Goal: Task Accomplishment & Management: Complete application form

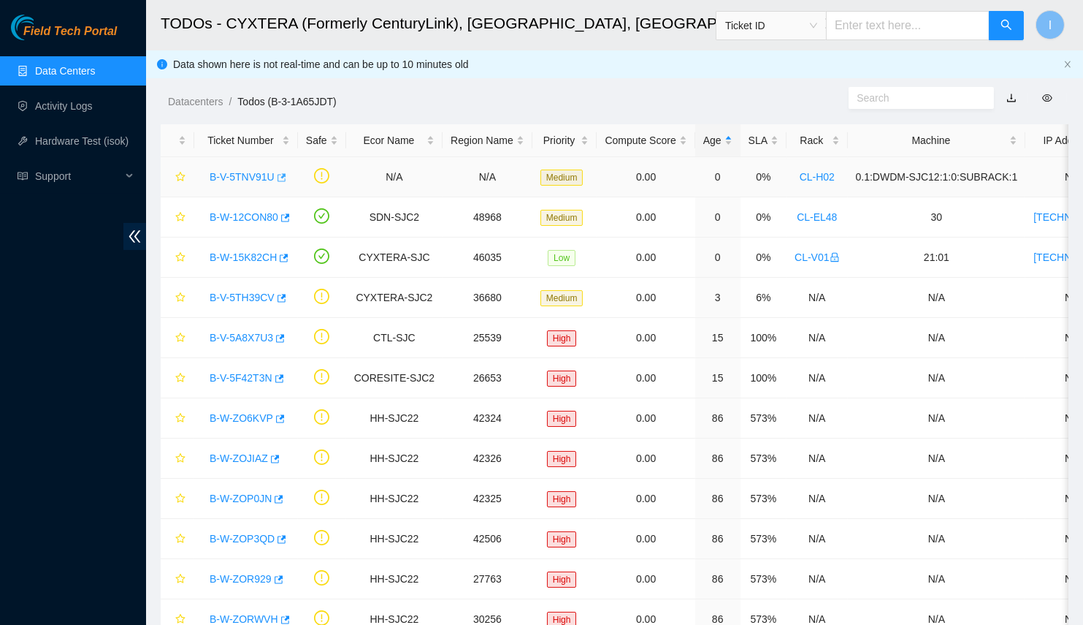
click at [281, 178] on icon "button" at bounding box center [280, 177] width 10 height 10
click at [226, 294] on link "B-V-5TH39CV" at bounding box center [242, 297] width 65 height 12
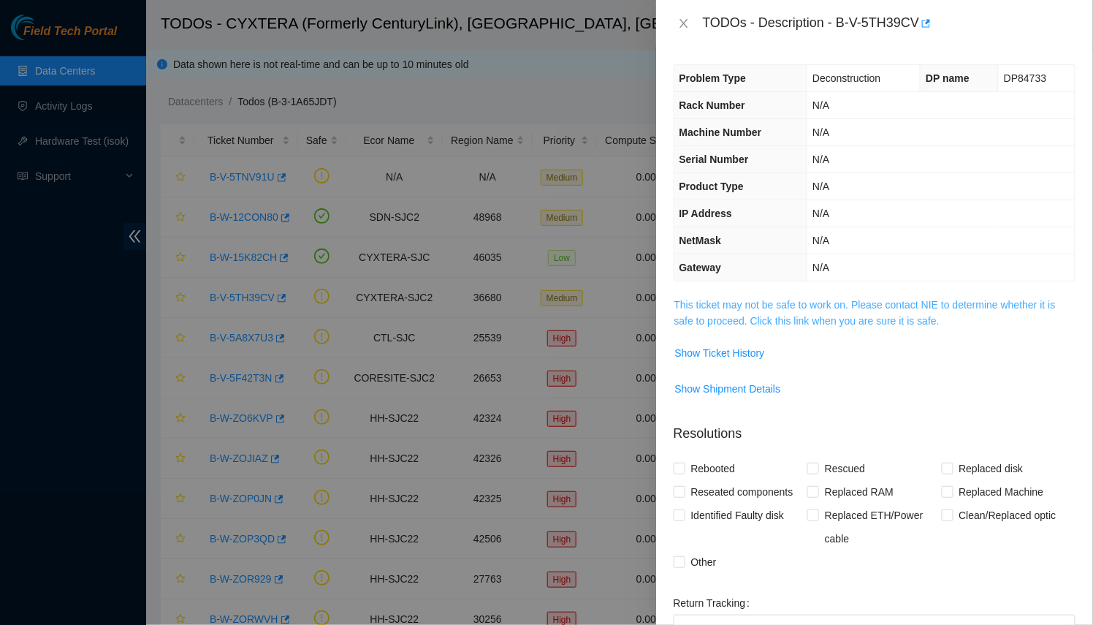
click at [815, 308] on link "This ticket may not be safe to work on. Please contact NIE to determine whether…" at bounding box center [864, 313] width 381 height 28
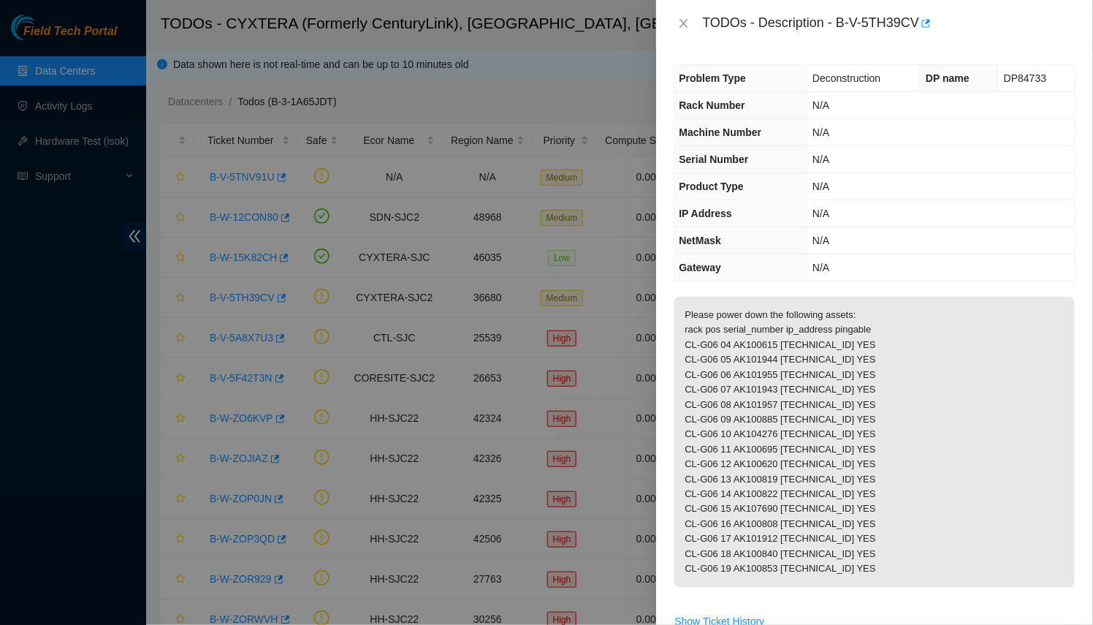
click at [268, 246] on div at bounding box center [546, 312] width 1093 height 625
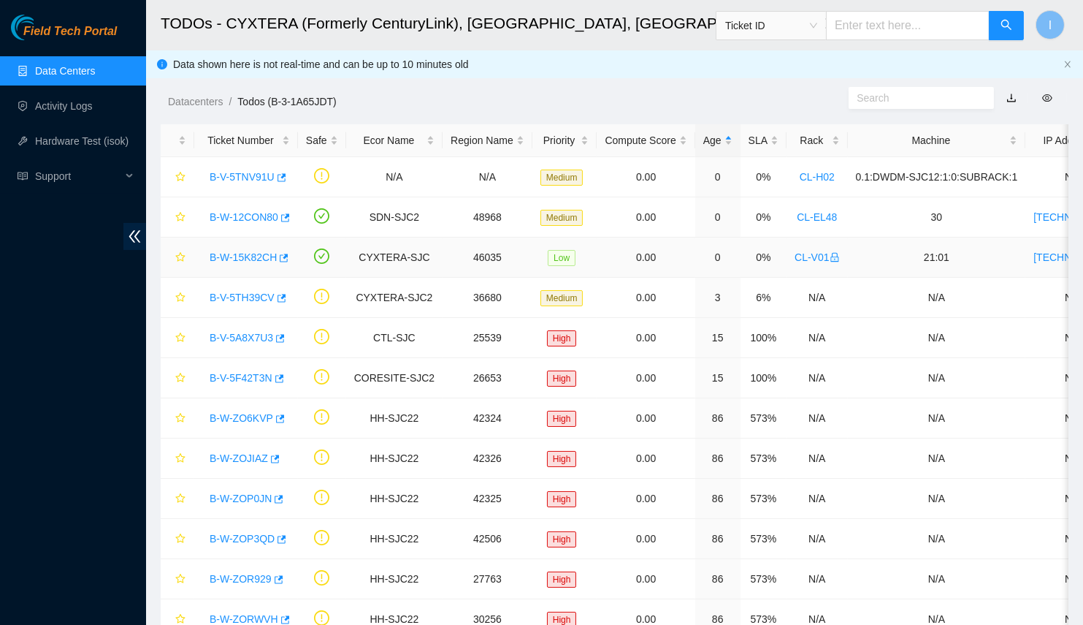
click at [234, 267] on td "B-W-15K82CH" at bounding box center [246, 257] width 104 height 40
click at [256, 267] on td "B-W-15K82CH" at bounding box center [246, 257] width 104 height 40
click at [255, 259] on link "B-W-15K82CH" at bounding box center [243, 257] width 67 height 12
drag, startPoint x: 206, startPoint y: 259, endPoint x: 287, endPoint y: 252, distance: 81.4
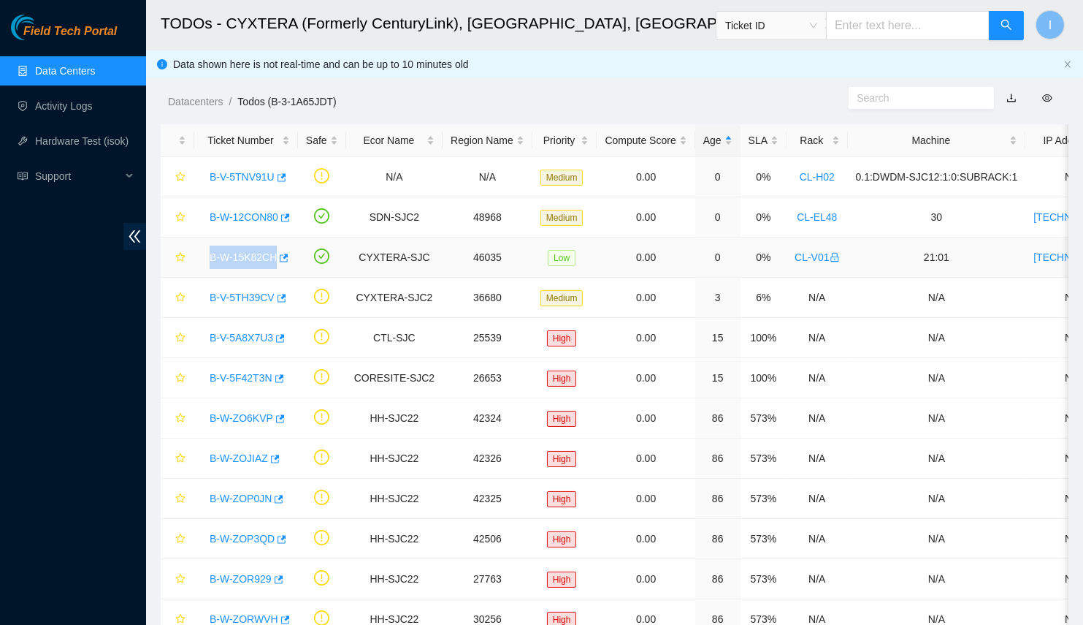
click at [287, 252] on td "B-W-15K82CH" at bounding box center [246, 257] width 104 height 40
copy link "B-W-15K82CH"
click at [93, 110] on link "Activity Logs" at bounding box center [64, 106] width 58 height 12
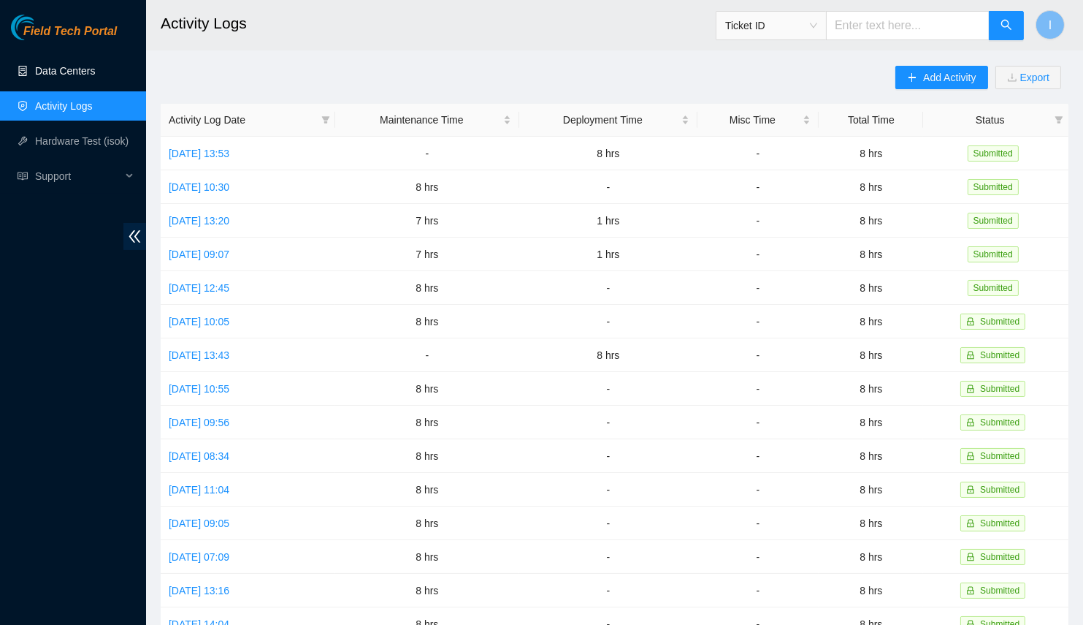
click at [79, 65] on link "Data Centers" at bounding box center [65, 71] width 60 height 12
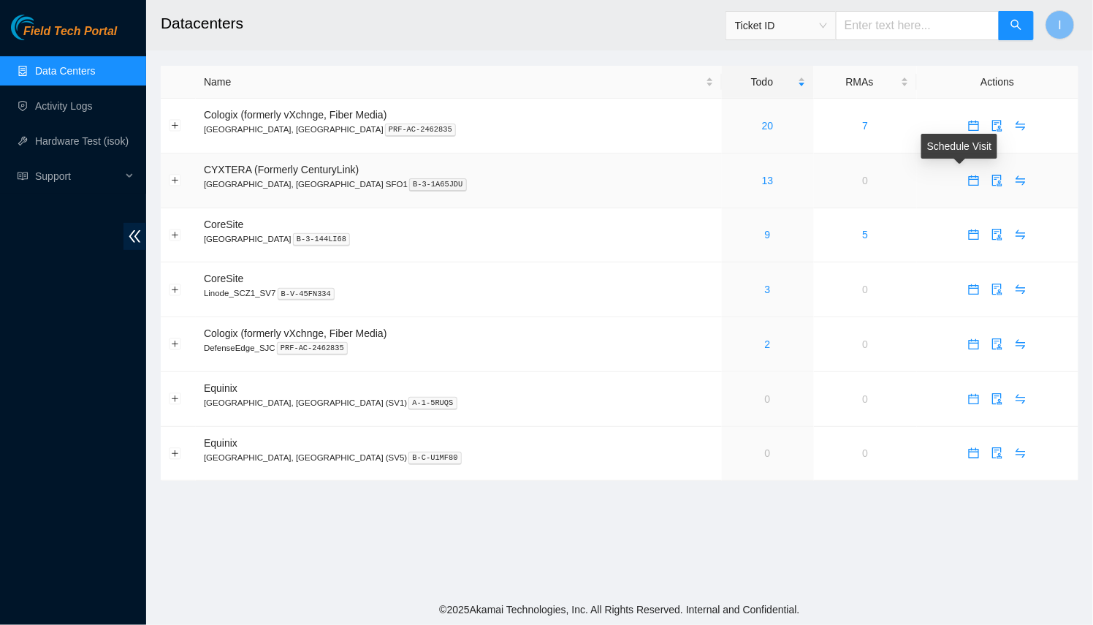
click at [962, 187] on button "button" at bounding box center [973, 180] width 23 height 23
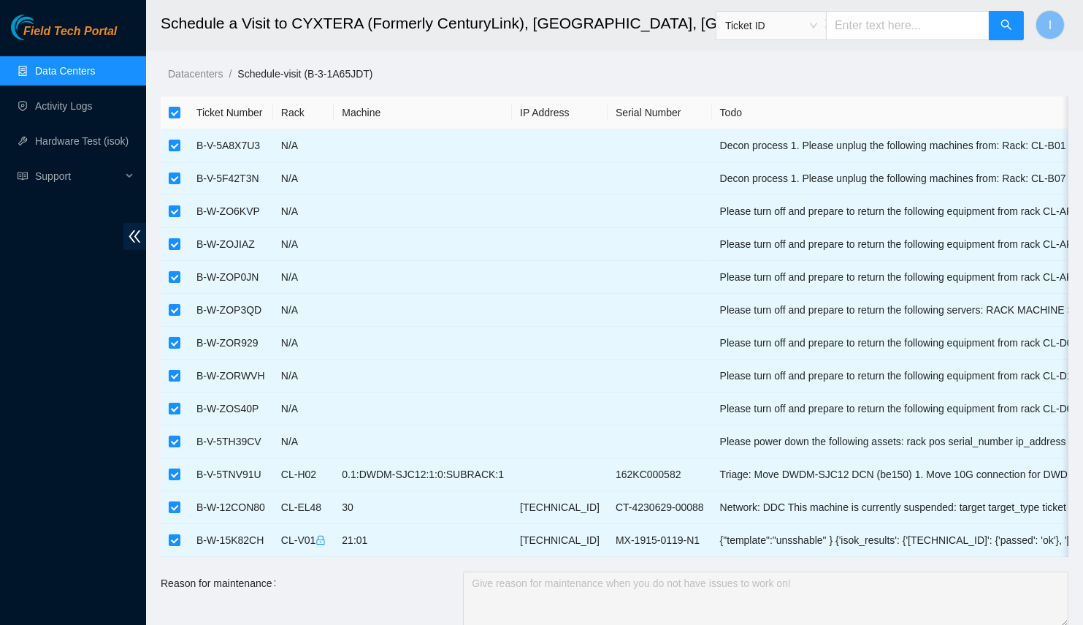
drag, startPoint x: 168, startPoint y: 116, endPoint x: 177, endPoint y: 123, distance: 11.4
click at [168, 116] on th at bounding box center [175, 112] width 28 height 33
click at [177, 123] on th at bounding box center [175, 112] width 28 height 33
click at [178, 112] on input "checkbox" at bounding box center [175, 113] width 12 height 12
checkbox input "false"
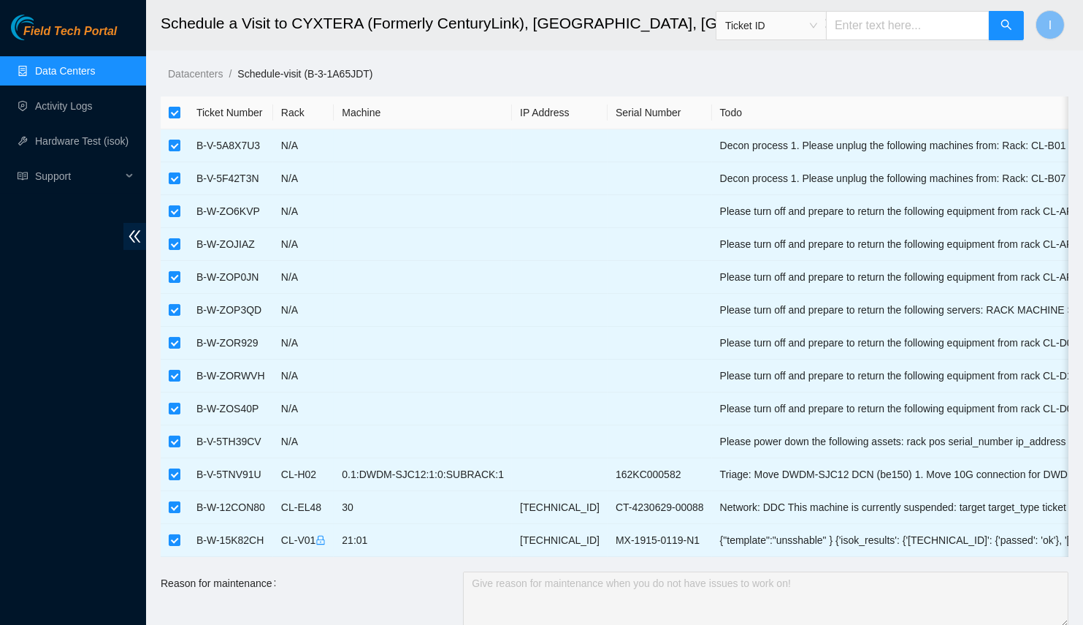
checkbox input "false"
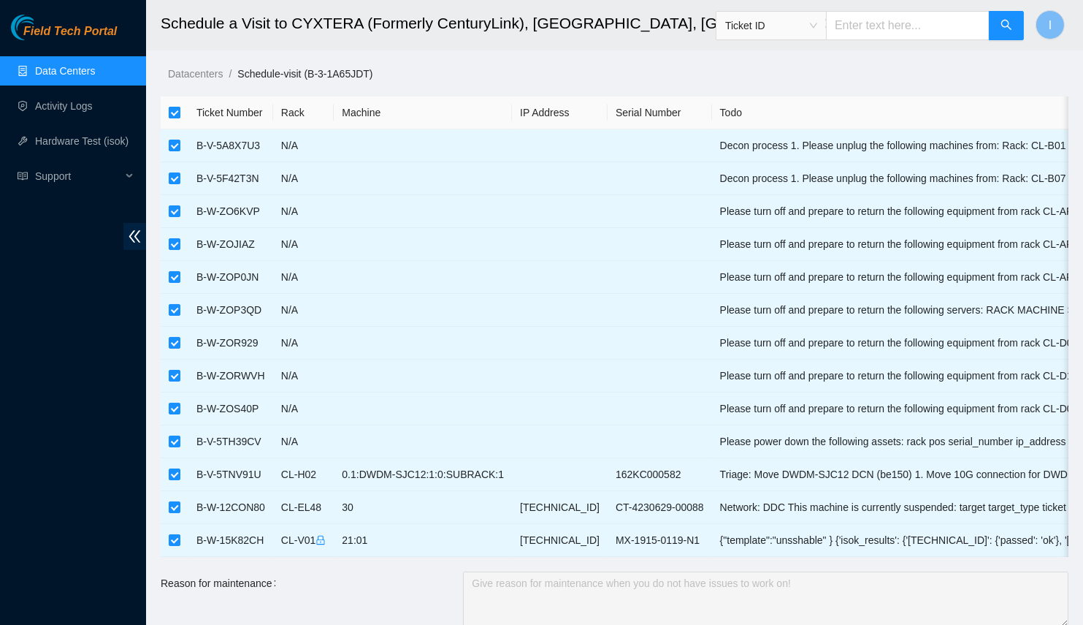
checkbox input "false"
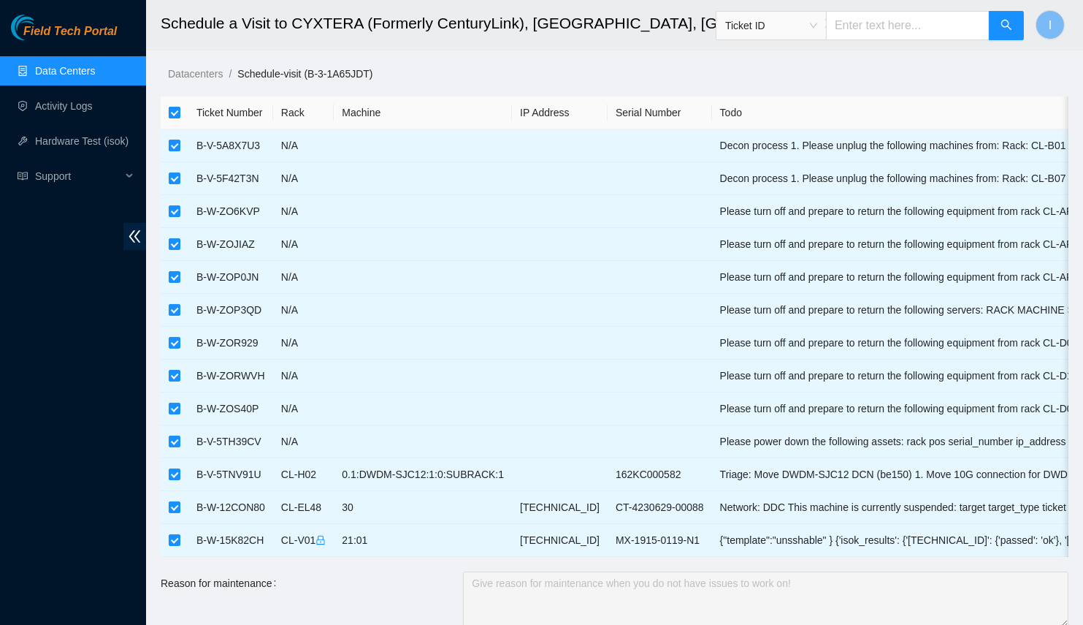
checkbox input "false"
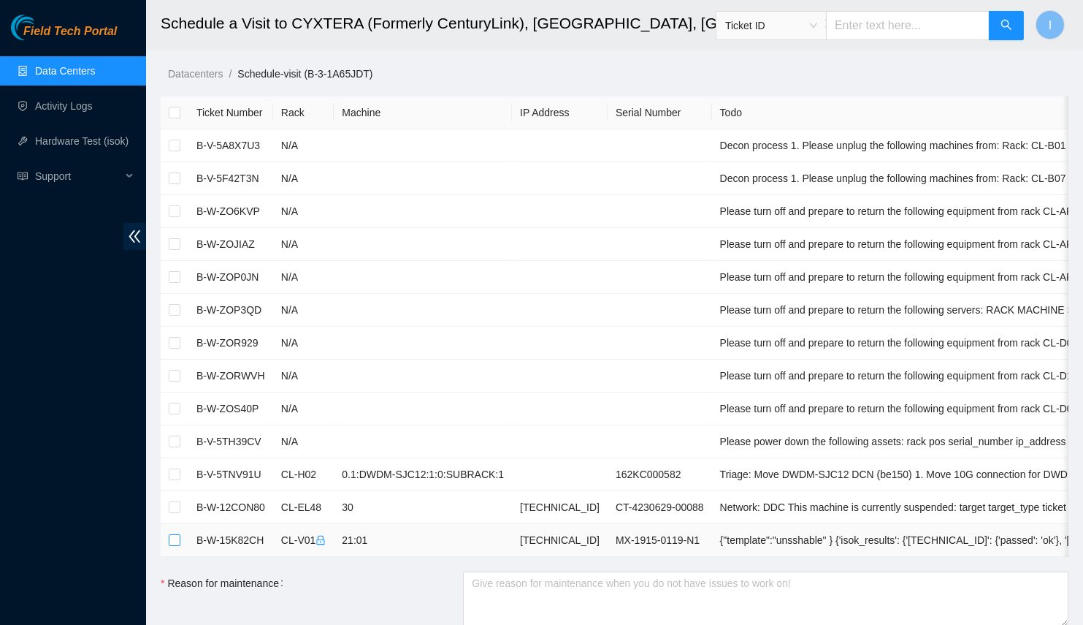
click at [173, 536] on input "checkbox" at bounding box center [175, 540] width 12 height 12
checkbox input "true"
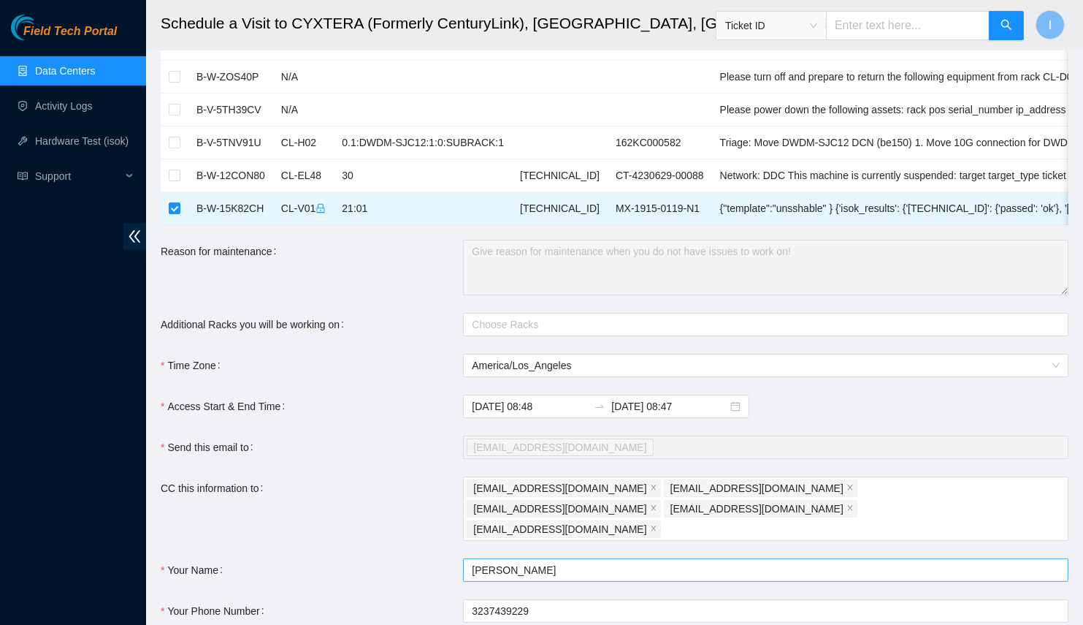
scroll to position [398, 0]
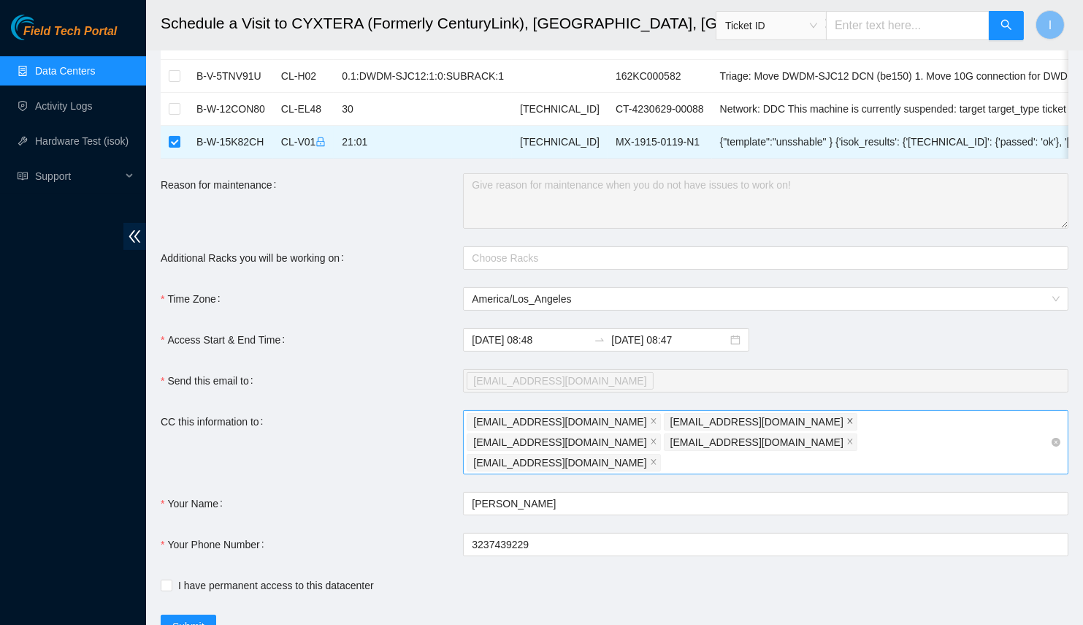
click at [847, 426] on span "close" at bounding box center [850, 421] width 7 height 9
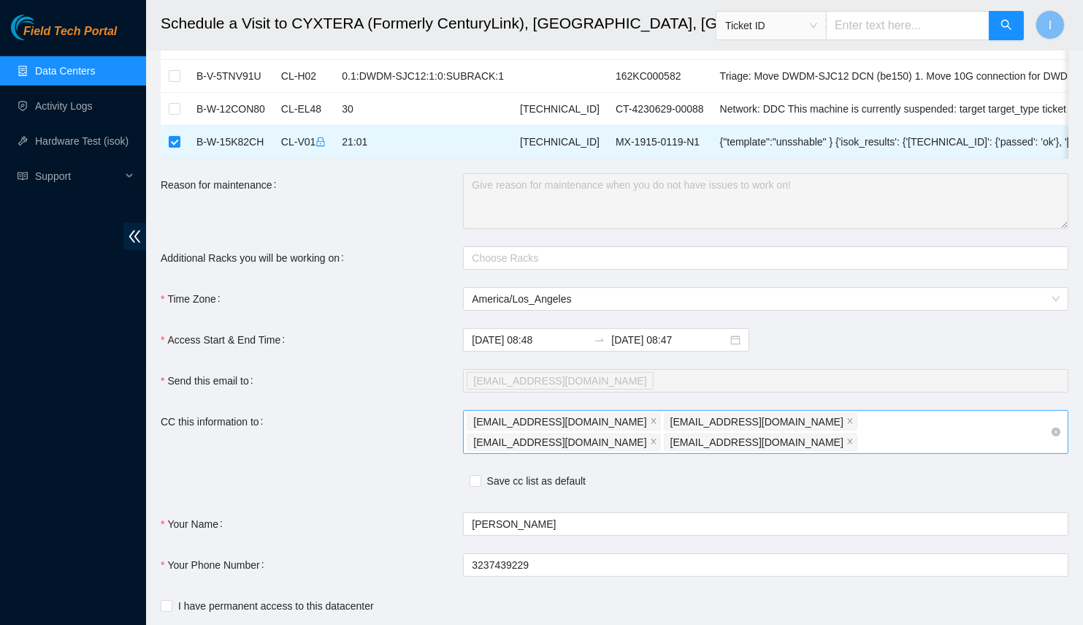
click at [991, 424] on div "ilyapoznyak0@gmail.com deploy-tix@akamai.com nocc-shift@akamai.com fts-sjc@akam…" at bounding box center [759, 431] width 584 height 41
type input "nie"
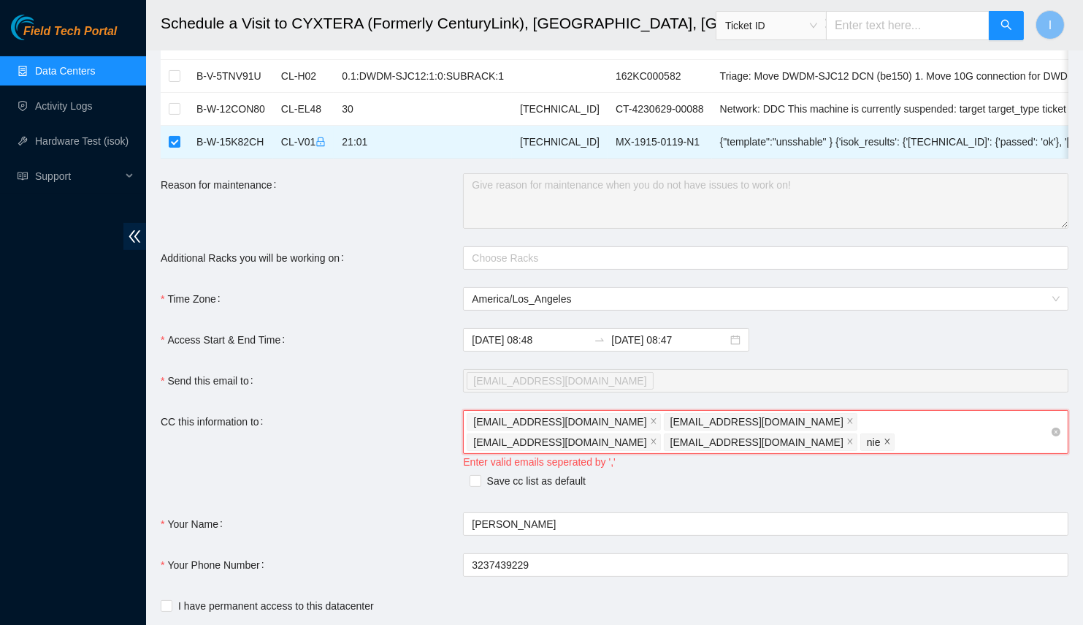
click at [891, 434] on span at bounding box center [887, 442] width 7 height 16
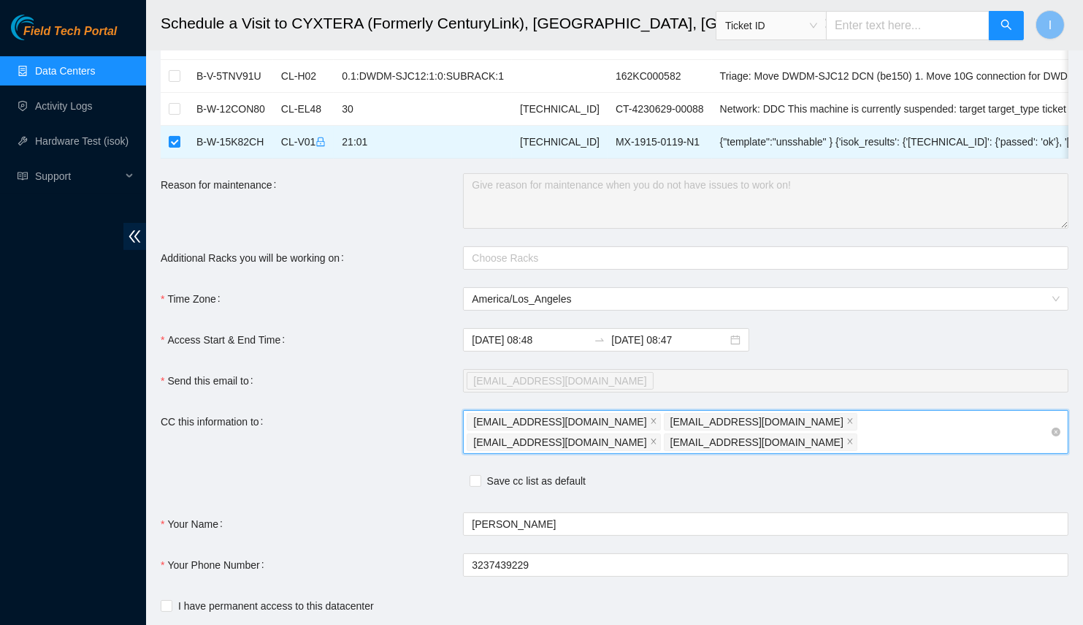
click at [1004, 424] on div "ilyapoznyak0@gmail.com deploy-tix@akamai.com nocc-shift@akamai.com fts-sjc@akam…" at bounding box center [759, 431] width 584 height 41
paste input "nie-hivemind@akamai.com"
type input "nie-hivemind@akamai.com"
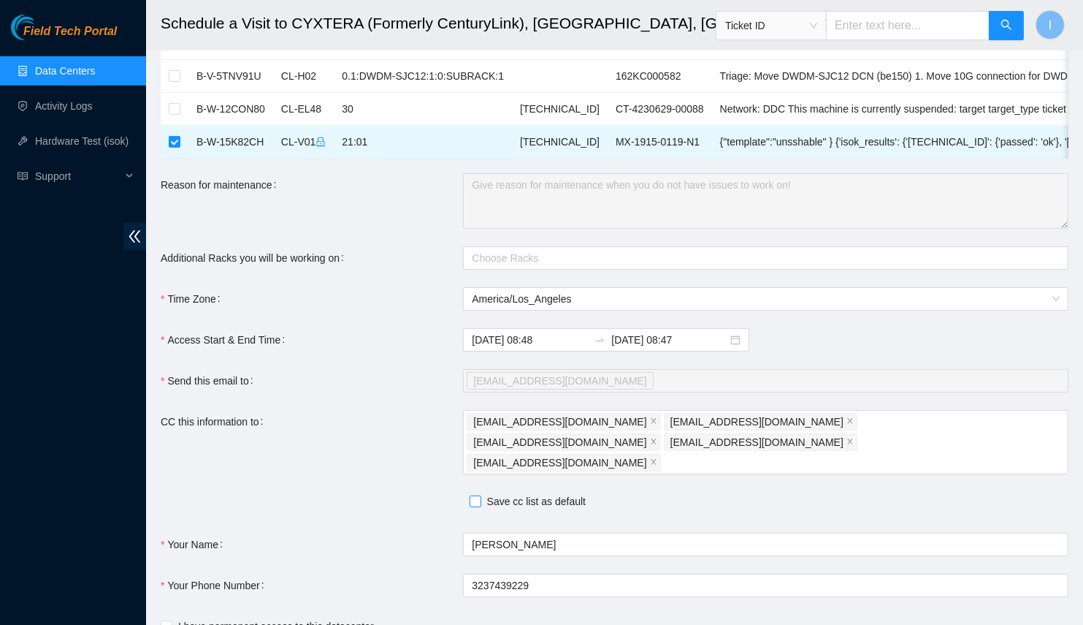
click at [557, 493] on span "Save cc list as default" at bounding box center [536, 501] width 110 height 16
click at [480, 495] on input "Save cc list as default" at bounding box center [475, 500] width 10 height 10
checkbox input "true"
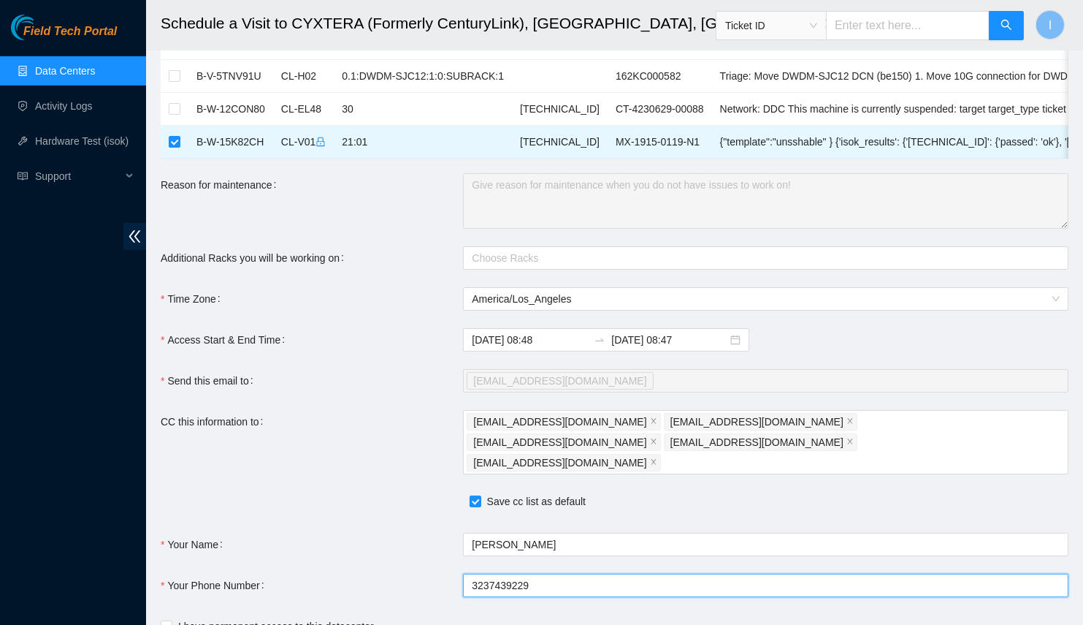
click at [545, 573] on input "3237439229" at bounding box center [766, 584] width 606 height 23
click at [504, 264] on div at bounding box center [759, 258] width 584 height 18
type input "+13237439229"
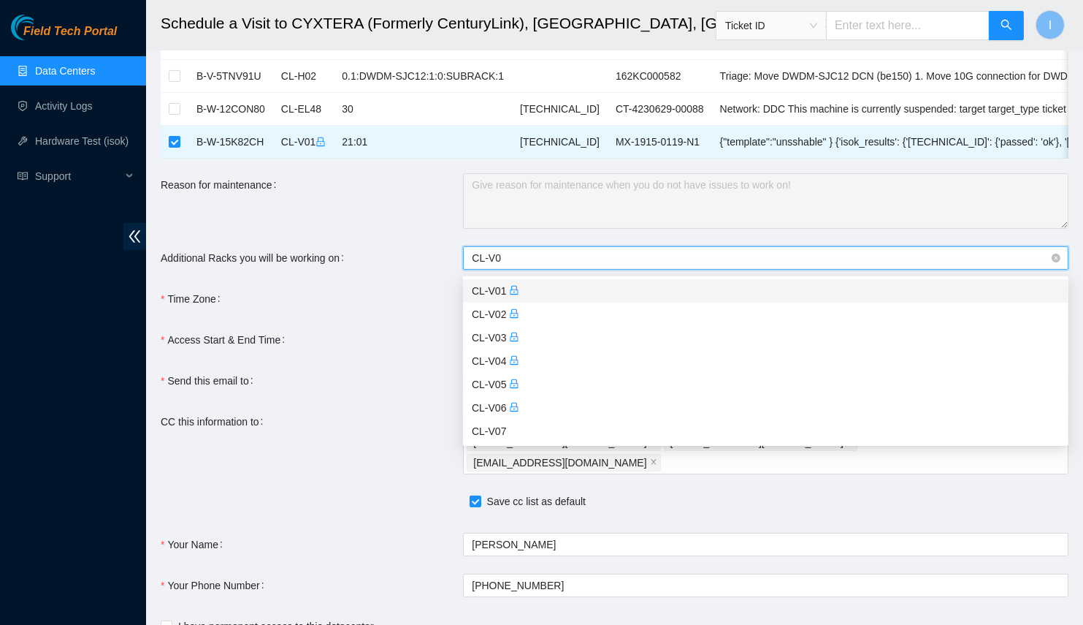
type input "CL-V01"
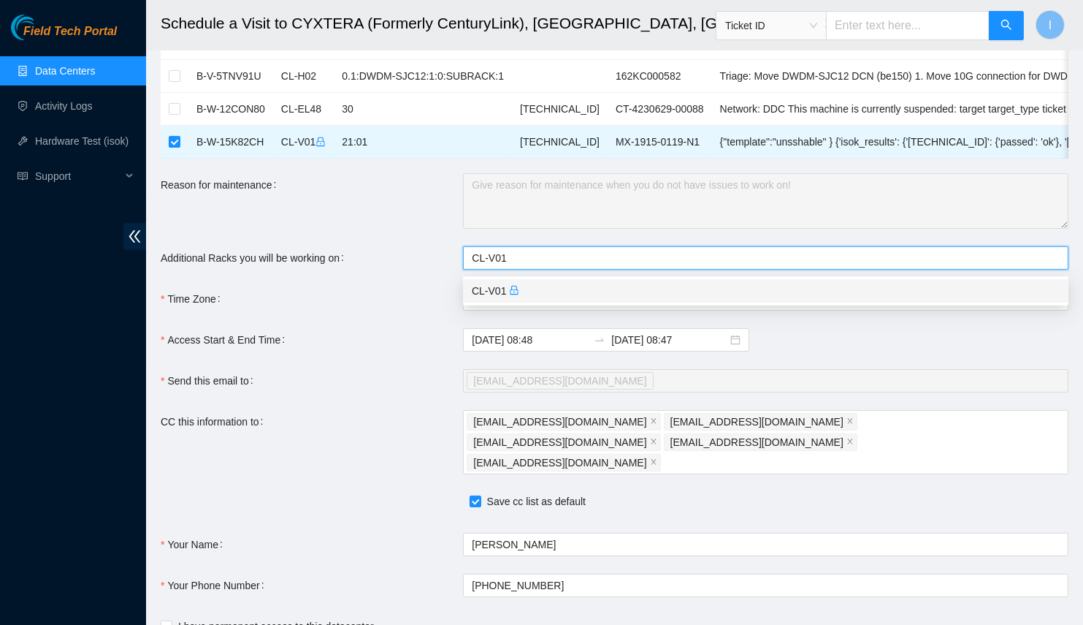
click at [522, 286] on div "CL-V01" at bounding box center [766, 291] width 588 height 16
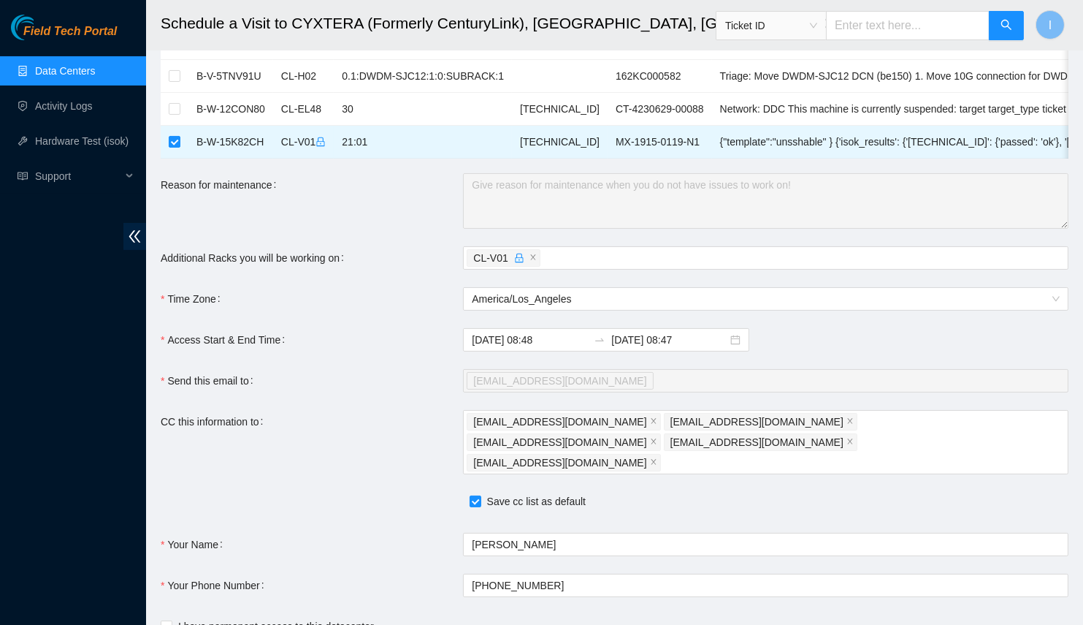
click at [348, 250] on label "Additional Racks you will be working on" at bounding box center [255, 257] width 189 height 23
click at [543, 250] on input "Additional Racks you will be working on" at bounding box center [544, 258] width 3 height 18
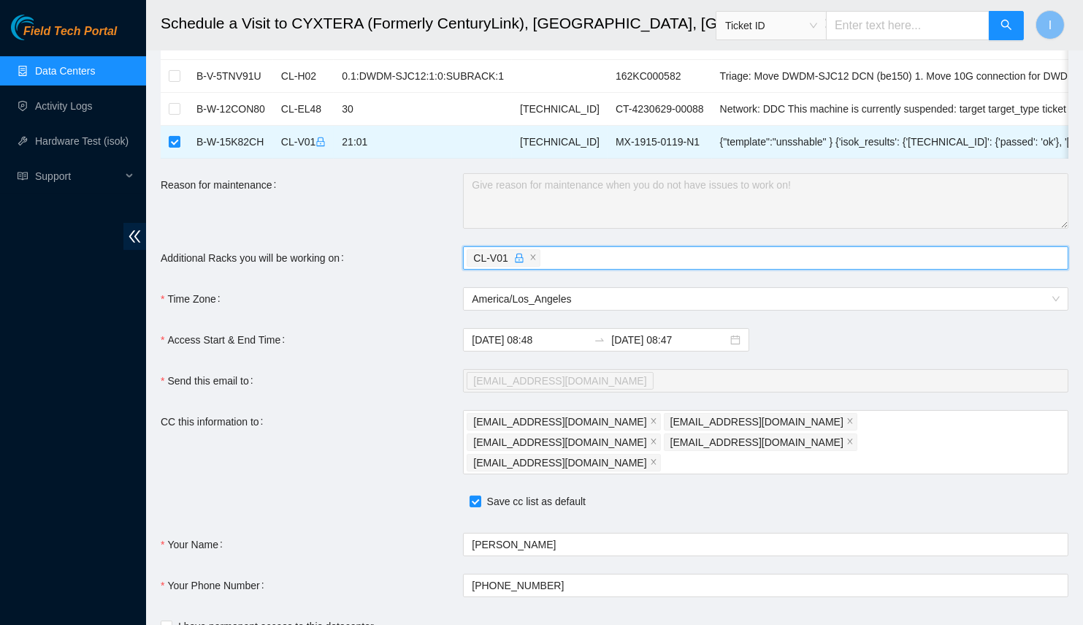
scroll to position [482, 0]
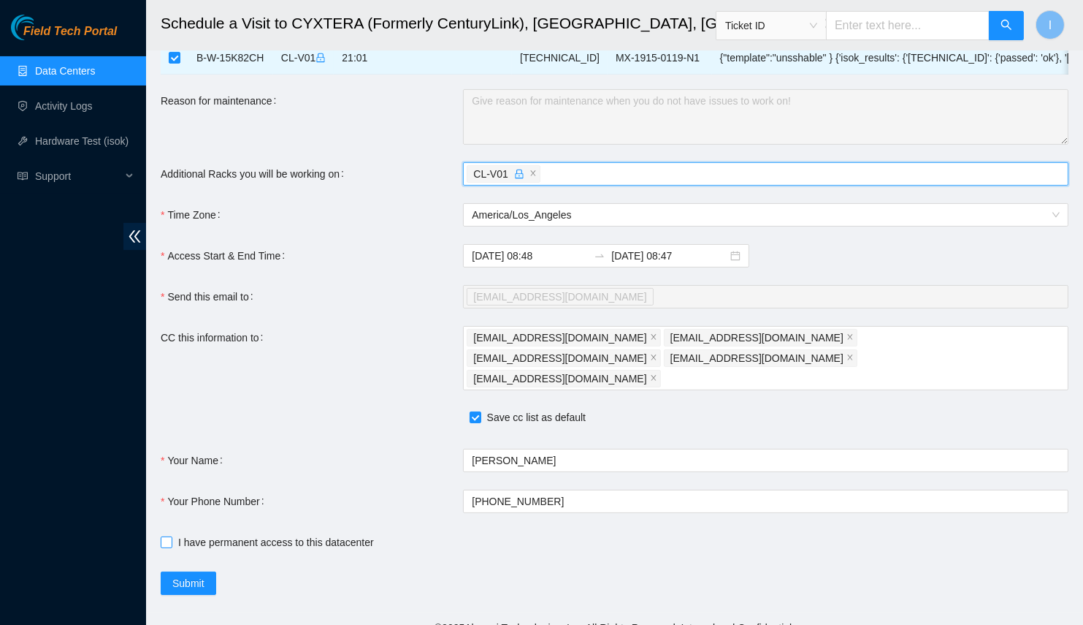
click at [272, 534] on span "I have permanent access to this datacenter" at bounding box center [275, 542] width 207 height 16
click at [171, 536] on input "I have permanent access to this datacenter" at bounding box center [166, 541] width 10 height 10
checkbox input "true"
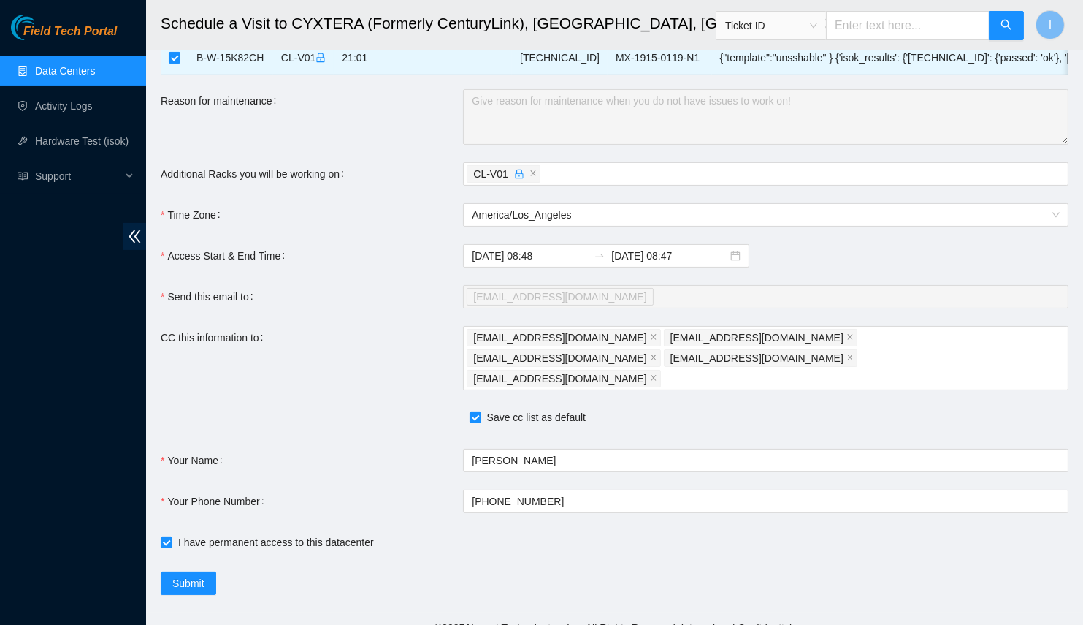
scroll to position [150, 0]
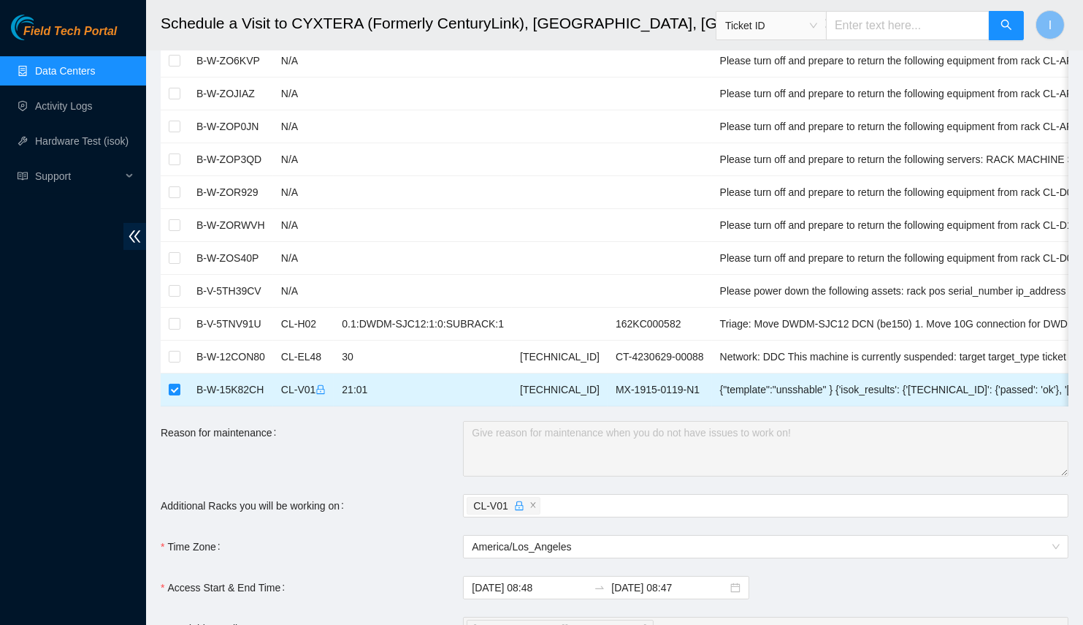
click at [238, 386] on td "B-W-15K82CH" at bounding box center [230, 389] width 85 height 33
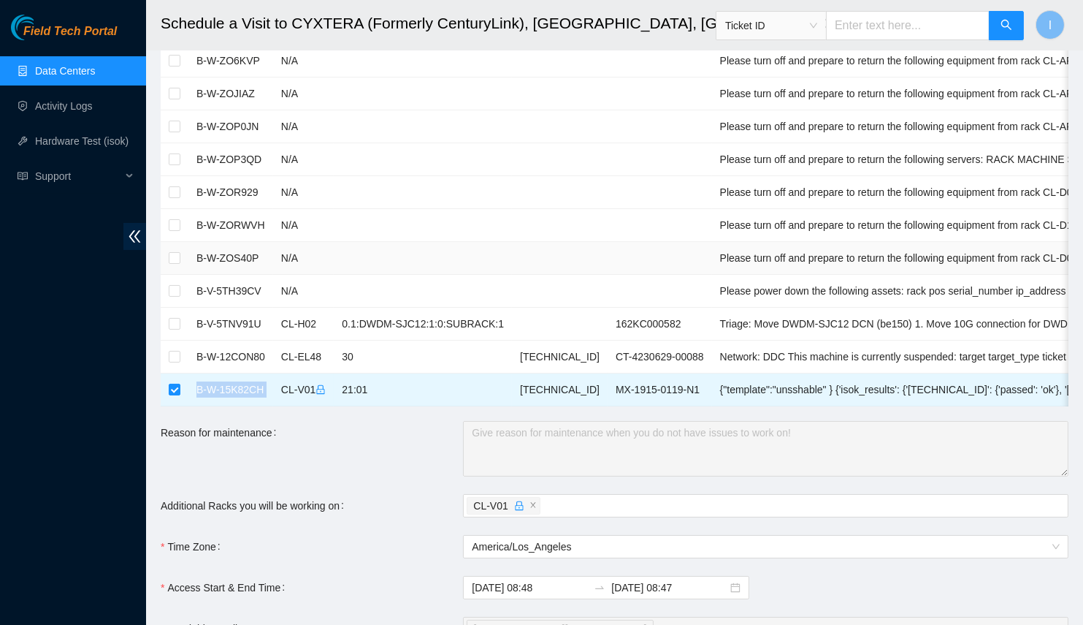
copy td "B-W-15K82CH"
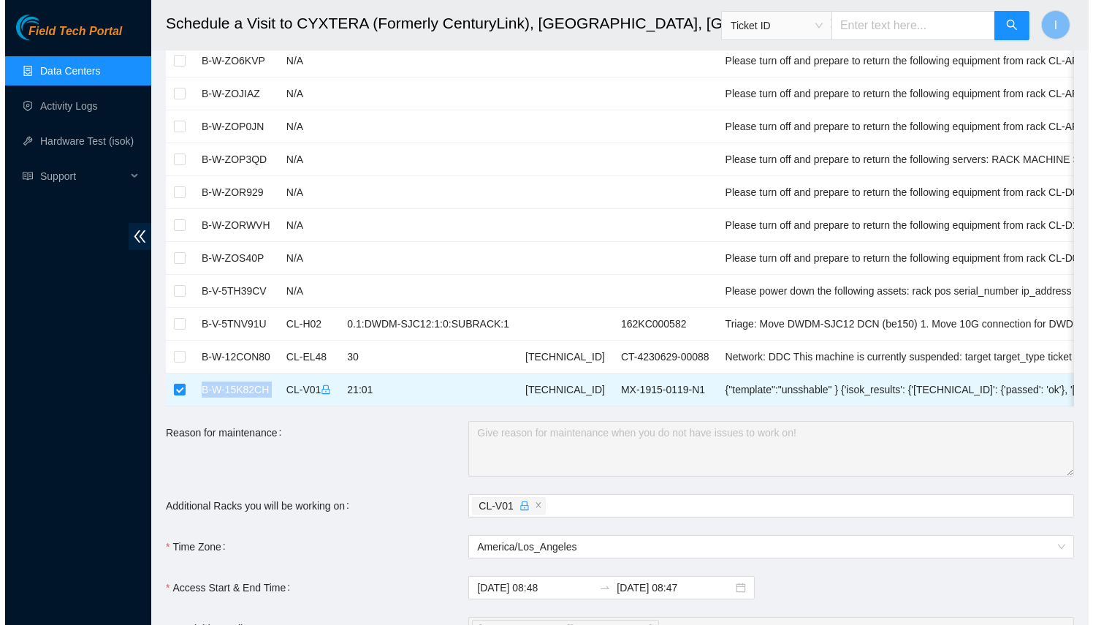
scroll to position [482, 0]
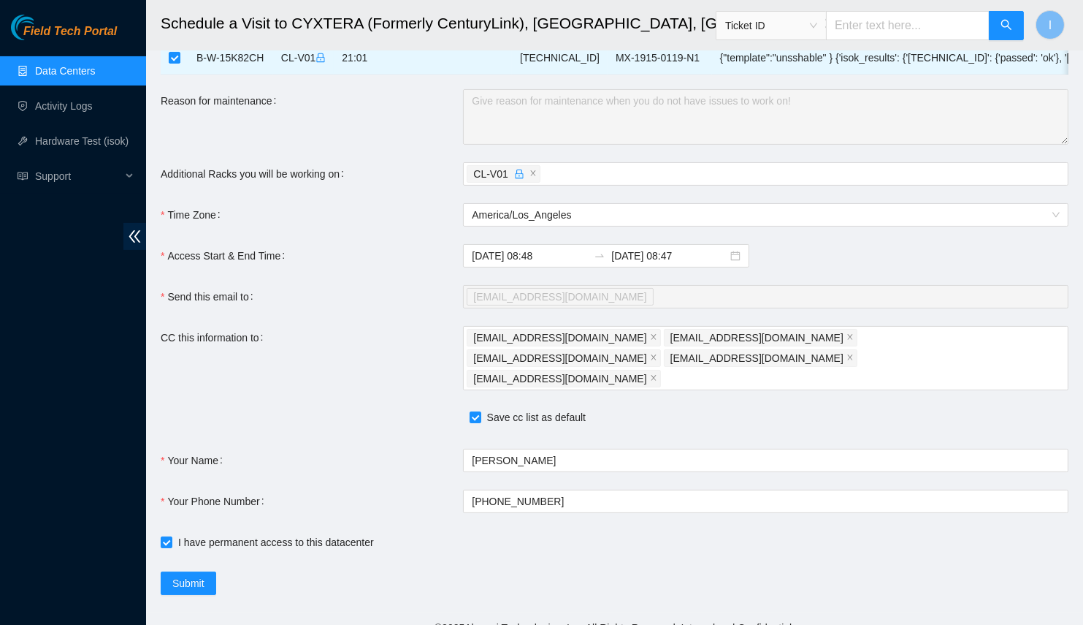
click at [211, 578] on main "Schedule a Visit to CYXTERA (Formerly CenturyLink), Santa Clara, CA SFO1 Ticket…" at bounding box center [614, 65] width 937 height 1094
click at [202, 575] on span "Submit" at bounding box center [188, 583] width 32 height 16
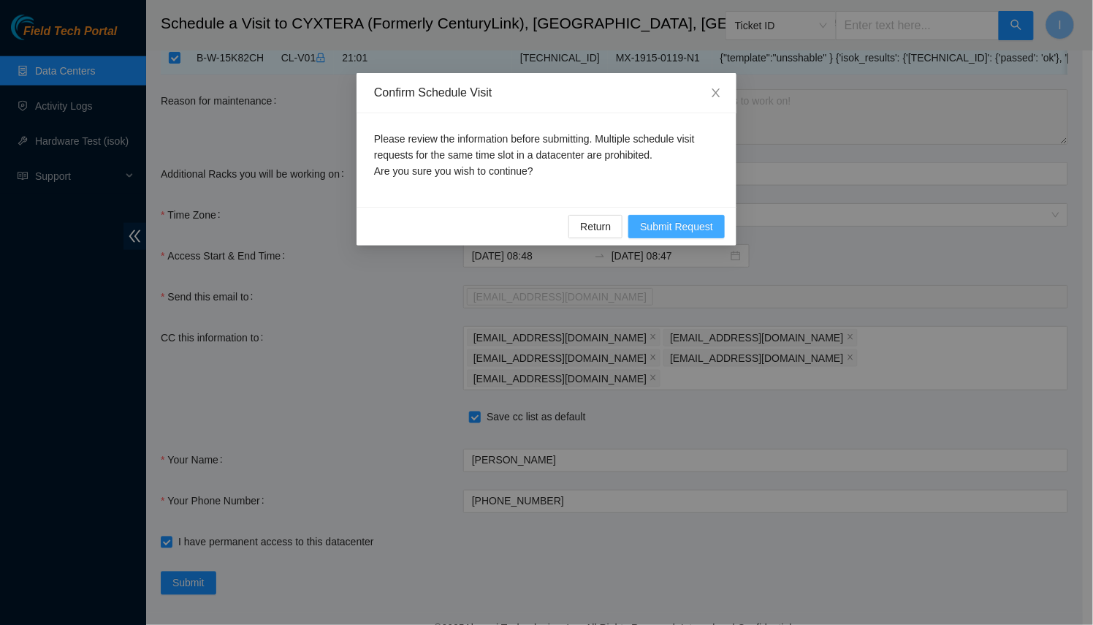
click at [696, 226] on span "Submit Request" at bounding box center [676, 226] width 73 height 16
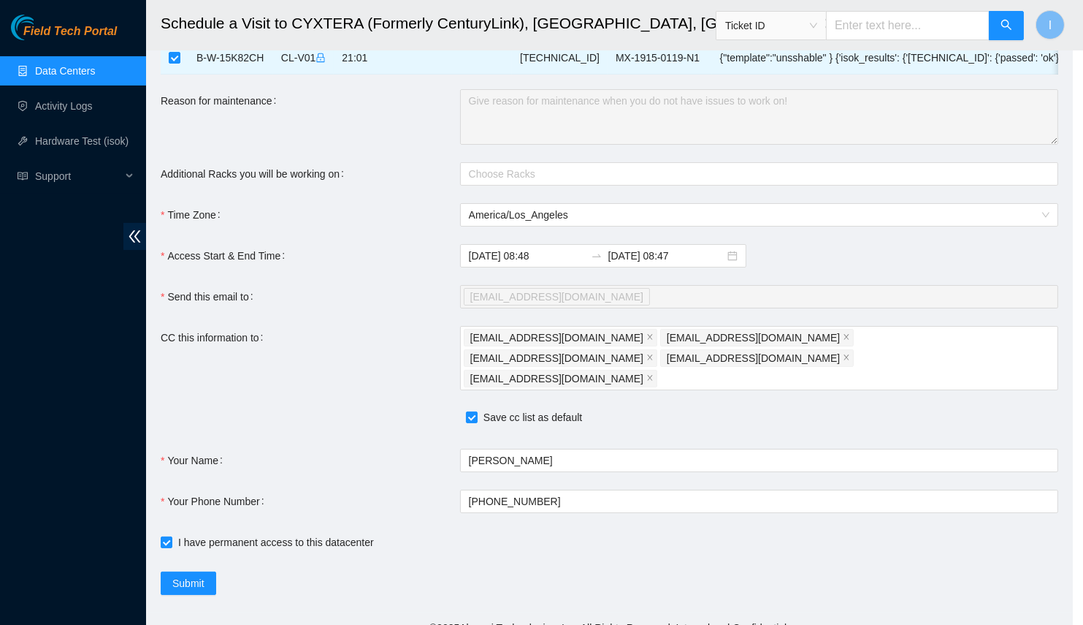
type input "2025-09-05 08:49"
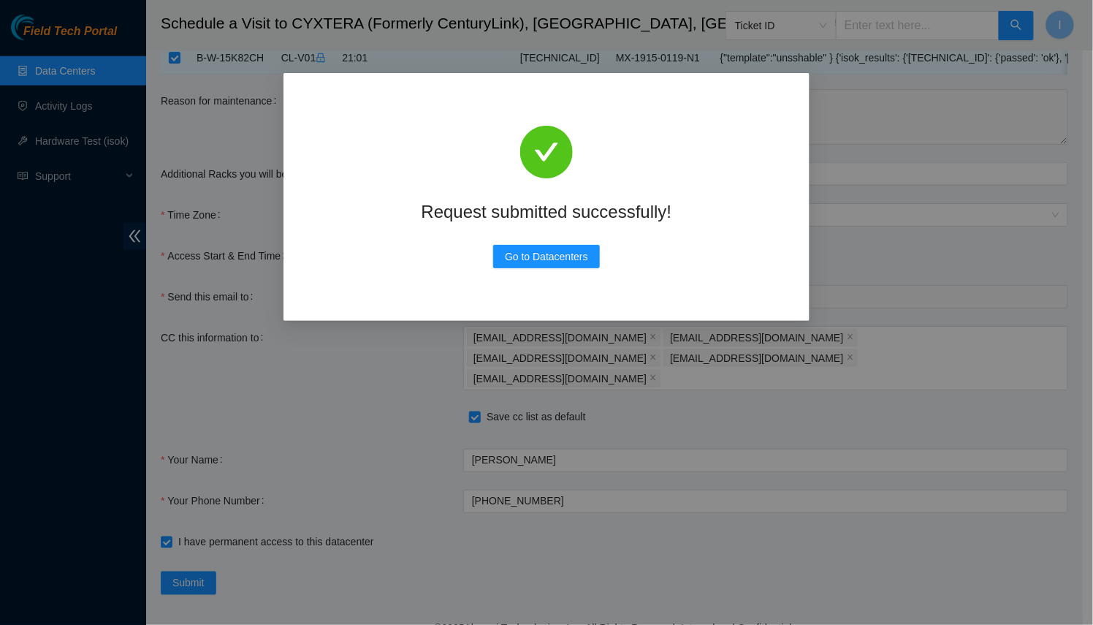
drag, startPoint x: 424, startPoint y: 367, endPoint x: 427, endPoint y: 358, distance: 10.2
click at [424, 367] on div "Request submitted successfully! Go to Datacenters" at bounding box center [546, 312] width 1093 height 625
click at [543, 254] on span "Go to Datacenters" at bounding box center [546, 256] width 83 height 16
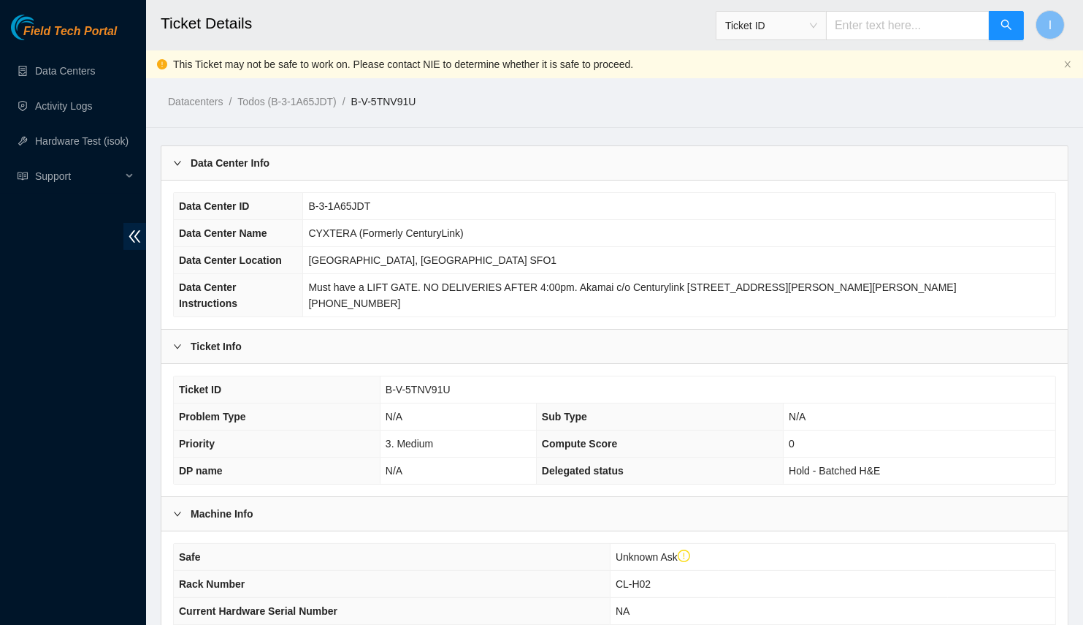
scroll to position [302, 0]
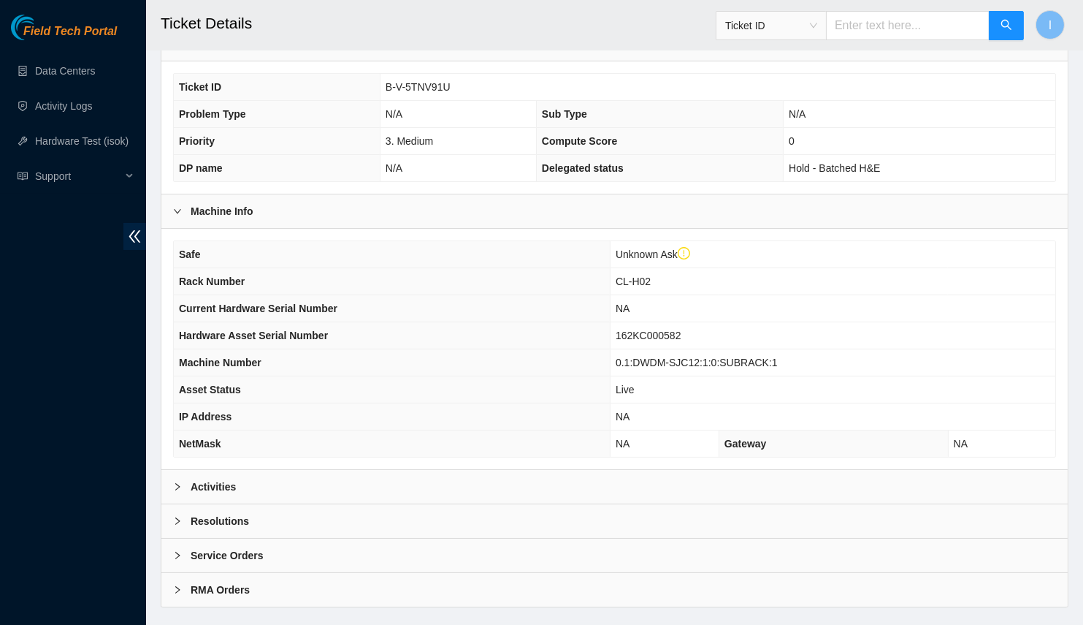
click at [302, 470] on div "Activities" at bounding box center [614, 487] width 907 height 34
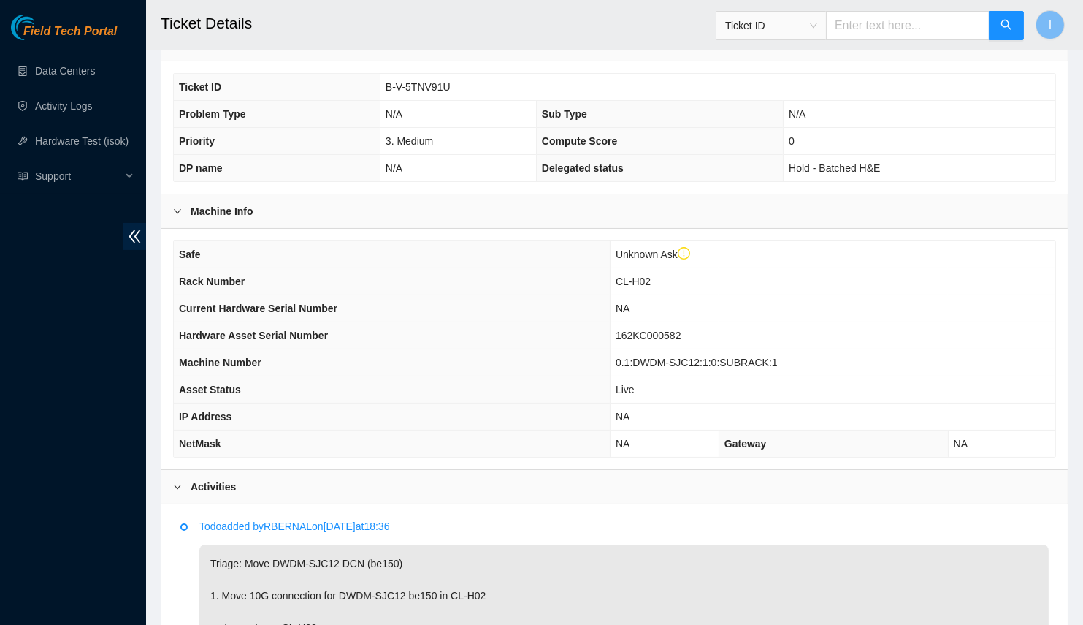
scroll to position [501, 0]
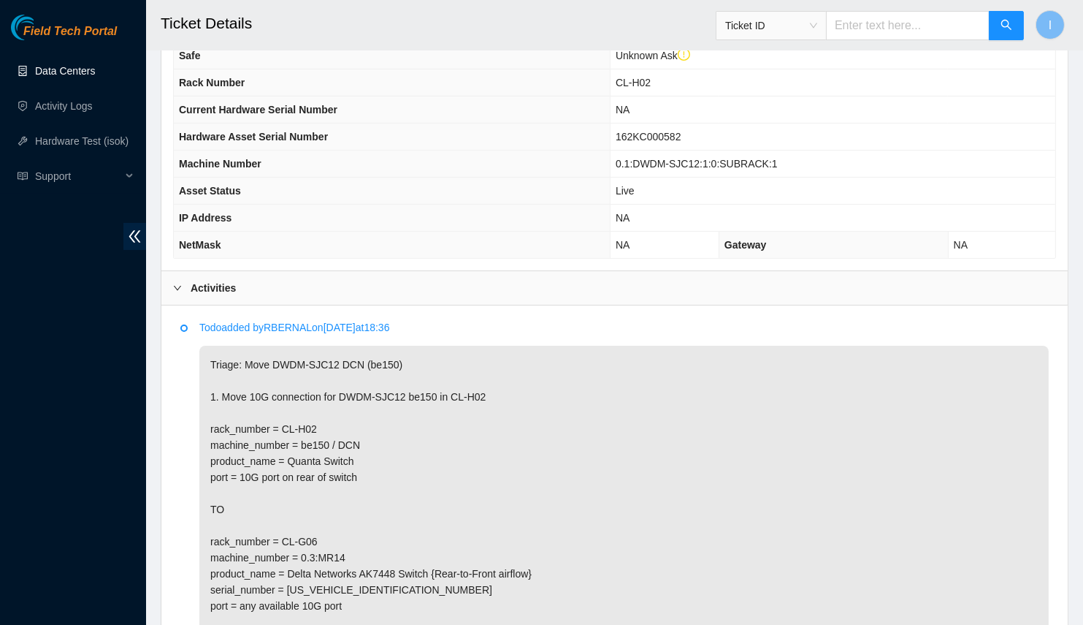
drag, startPoint x: 65, startPoint y: 67, endPoint x: 179, endPoint y: 20, distance: 123.2
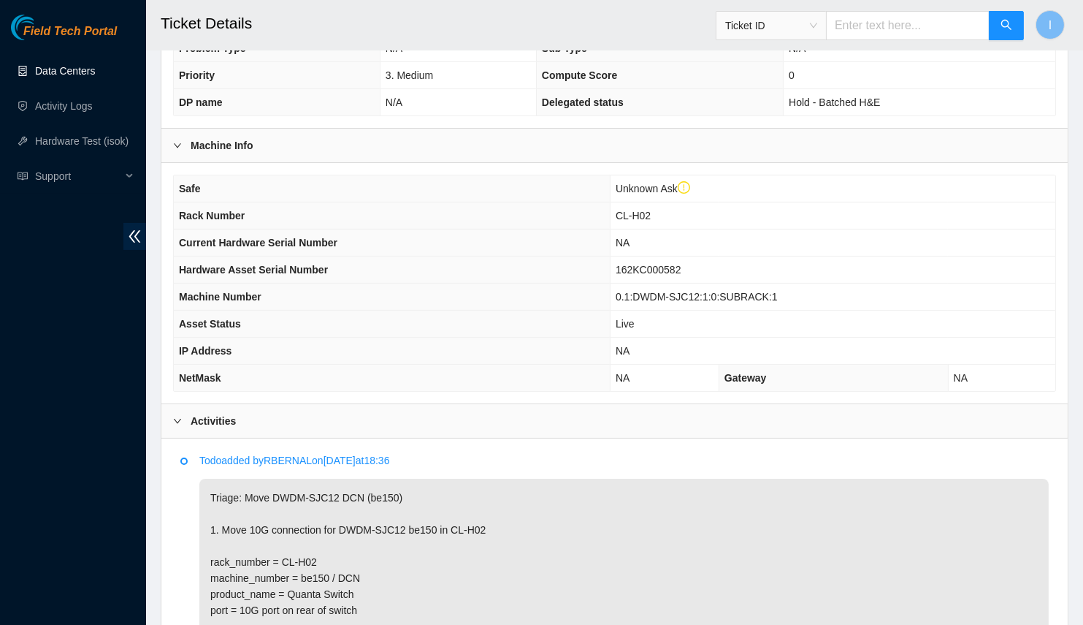
scroll to position [0, 0]
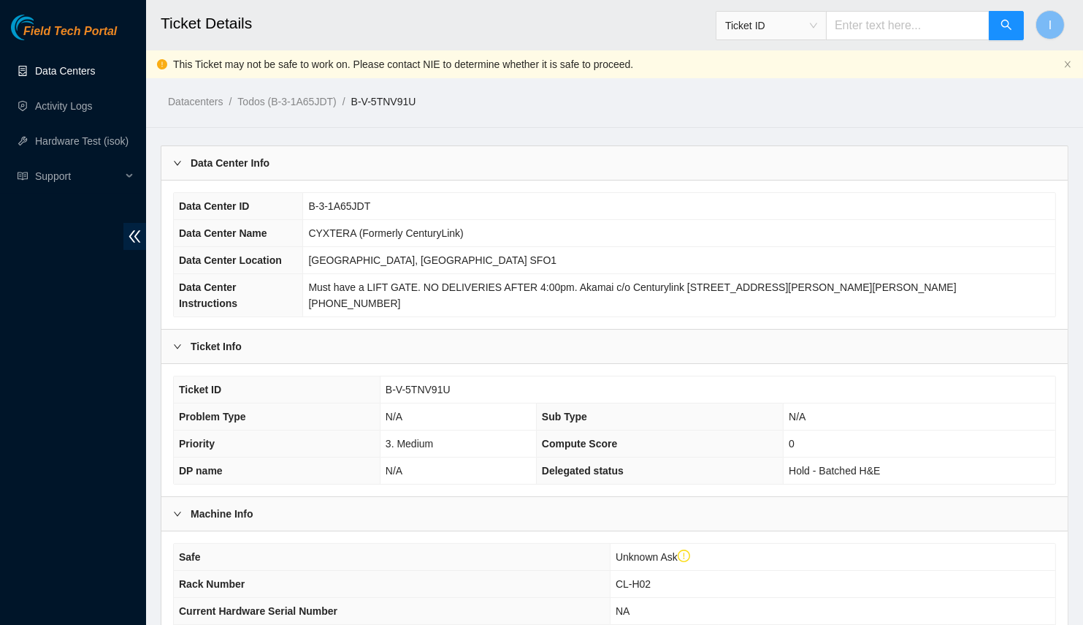
click at [390, 151] on div "Data Center Info" at bounding box center [614, 163] width 907 height 34
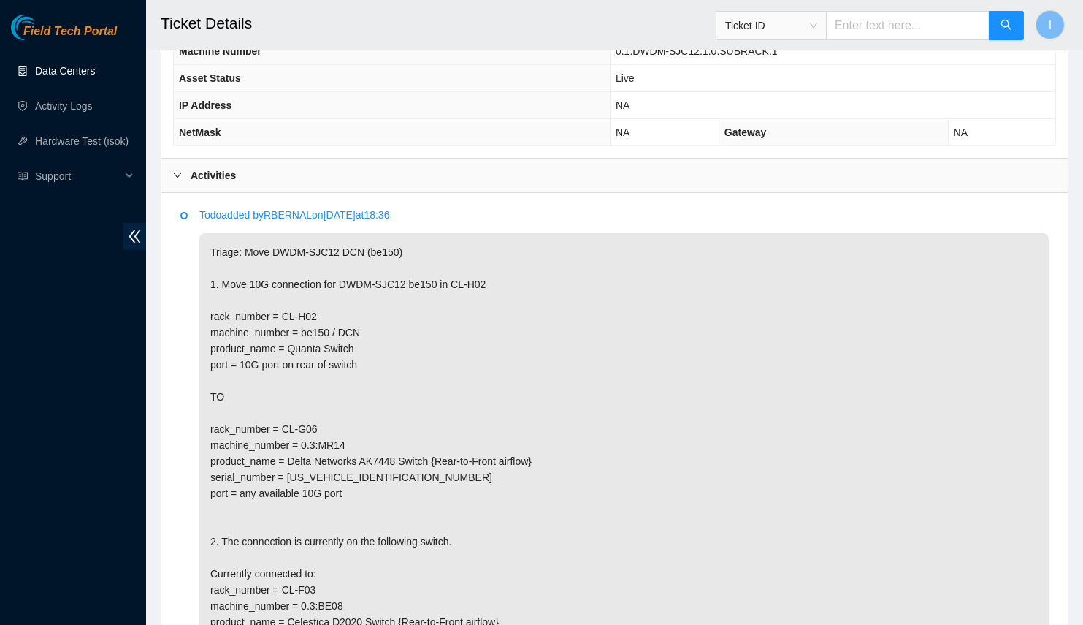
scroll to position [664, 0]
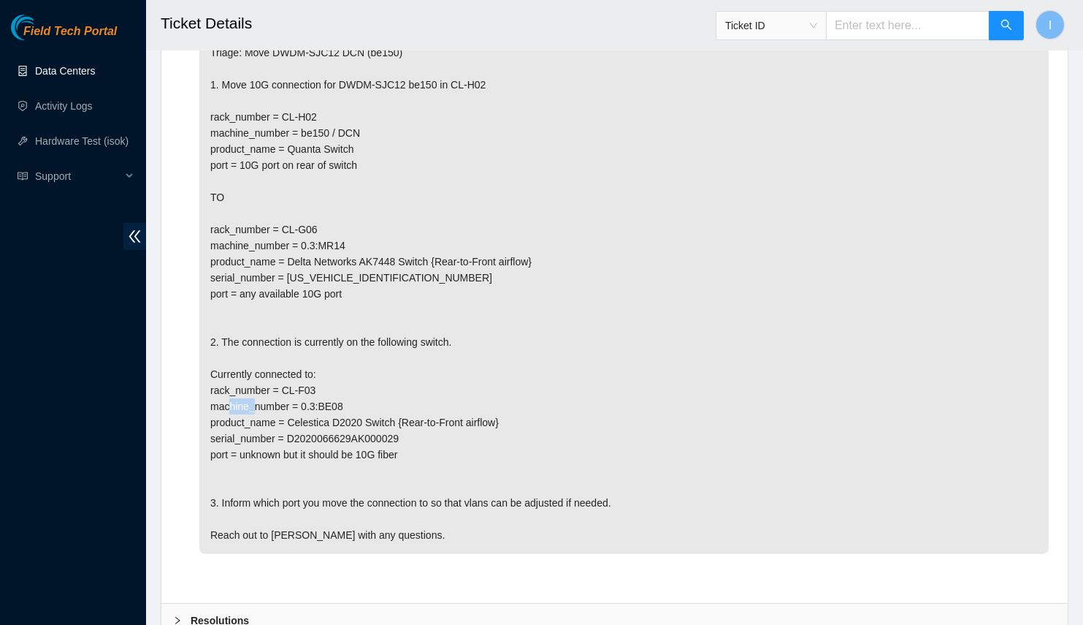
drag, startPoint x: 314, startPoint y: 391, endPoint x: 347, endPoint y: 391, distance: 32.9
click at [347, 391] on p "Triage: Move DWDM-SJC12 DCN (be150) 1. Move 10G connection for DWDM-SJC12 be150…" at bounding box center [624, 294] width 850 height 520
drag, startPoint x: 289, startPoint y: 380, endPoint x: 313, endPoint y: 380, distance: 24.8
click at [313, 380] on p "Triage: Move DWDM-SJC12 DCN (be150) 1. Move 10G connection for DWDM-SJC12 be150…" at bounding box center [624, 294] width 850 height 520
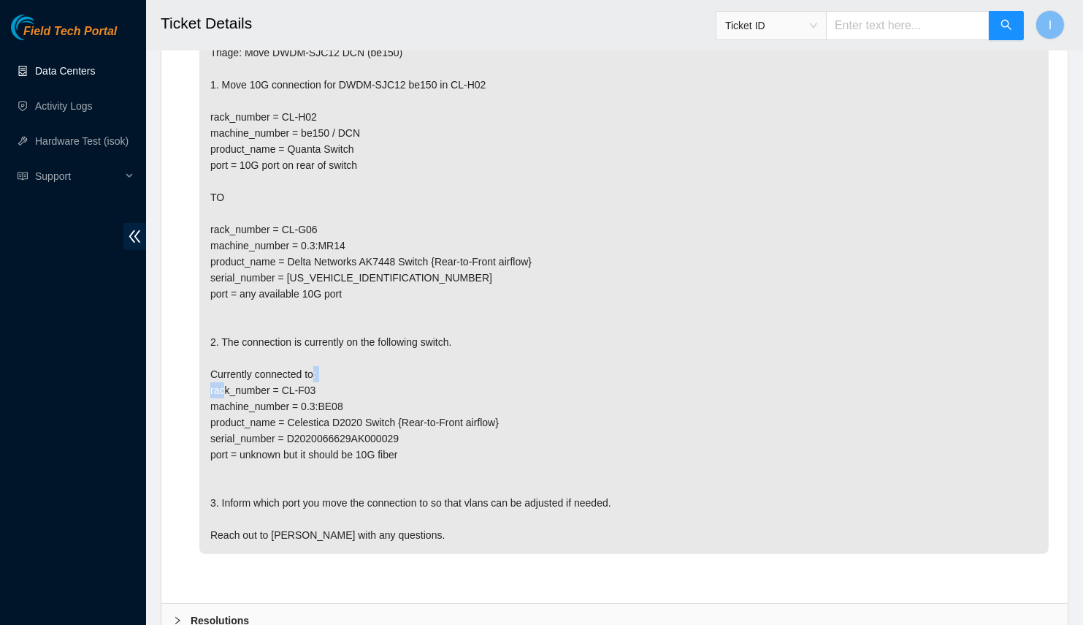
click at [313, 380] on p "Triage: Move DWDM-SJC12 DCN (be150) 1. Move 10G connection for DWDM-SJC12 be150…" at bounding box center [624, 294] width 850 height 520
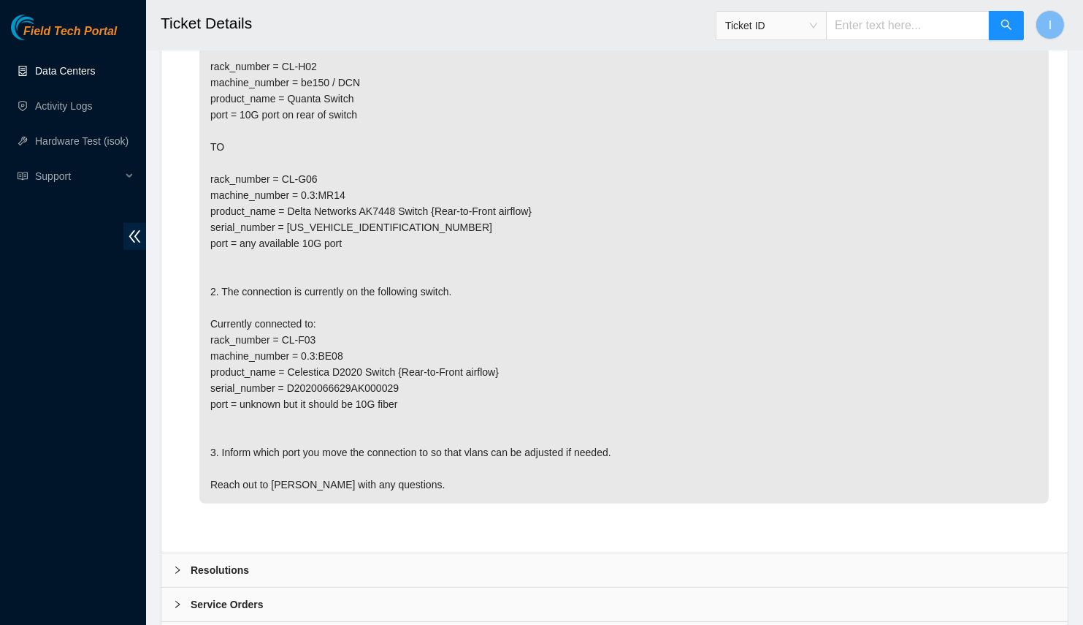
scroll to position [515, 0]
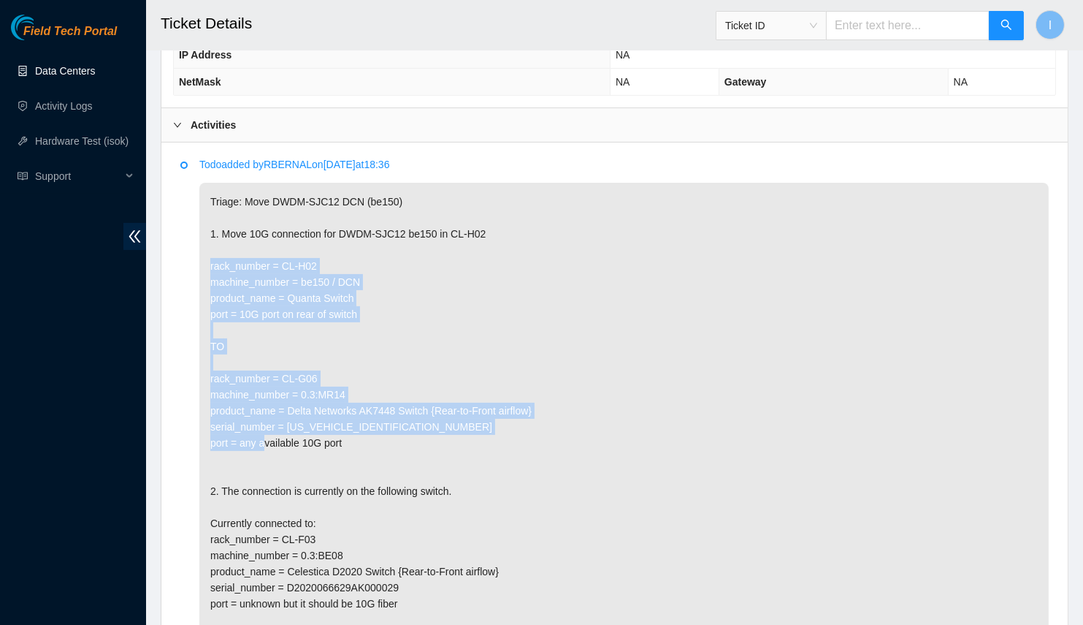
drag, startPoint x: 201, startPoint y: 257, endPoint x: 473, endPoint y: 429, distance: 322.0
click at [473, 429] on li "Todo added by RBERNAL on 2025-09-04 at 18:36 Triage: Move DWDM-SJC12 DCN (be150…" at bounding box center [614, 446] width 869 height 571
click at [312, 291] on p "Triage: Move DWDM-SJC12 DCN (be150) 1. Move 10G connection for DWDM-SJC12 be150…" at bounding box center [624, 443] width 850 height 520
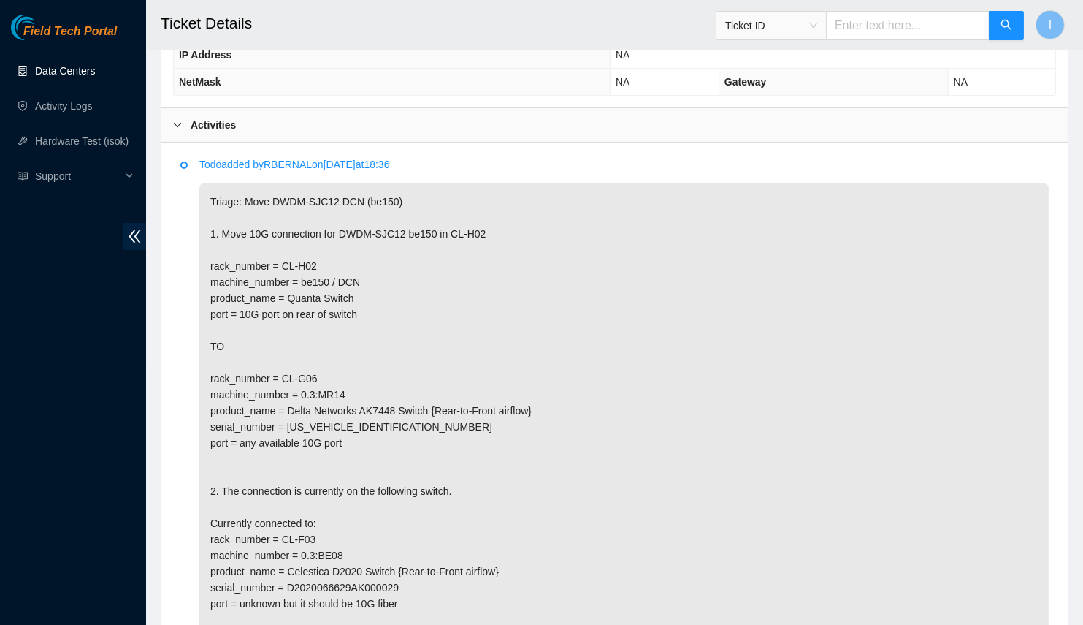
click at [423, 266] on p "Triage: Move DWDM-SJC12 DCN (be150) 1. Move 10G connection for DWDM-SJC12 be150…" at bounding box center [624, 443] width 850 height 520
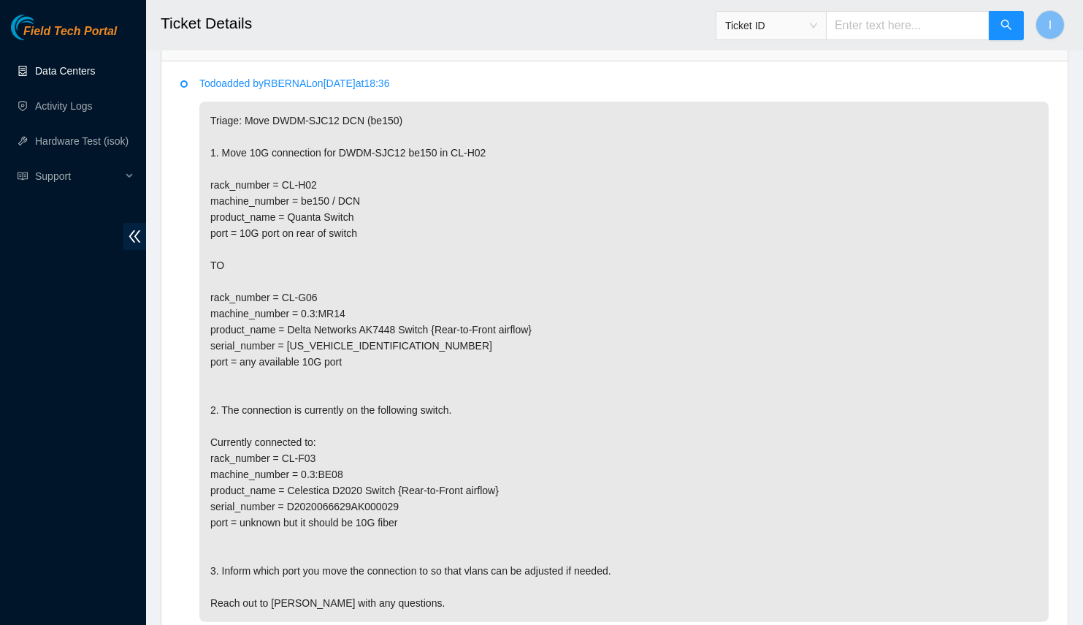
scroll to position [606, 0]
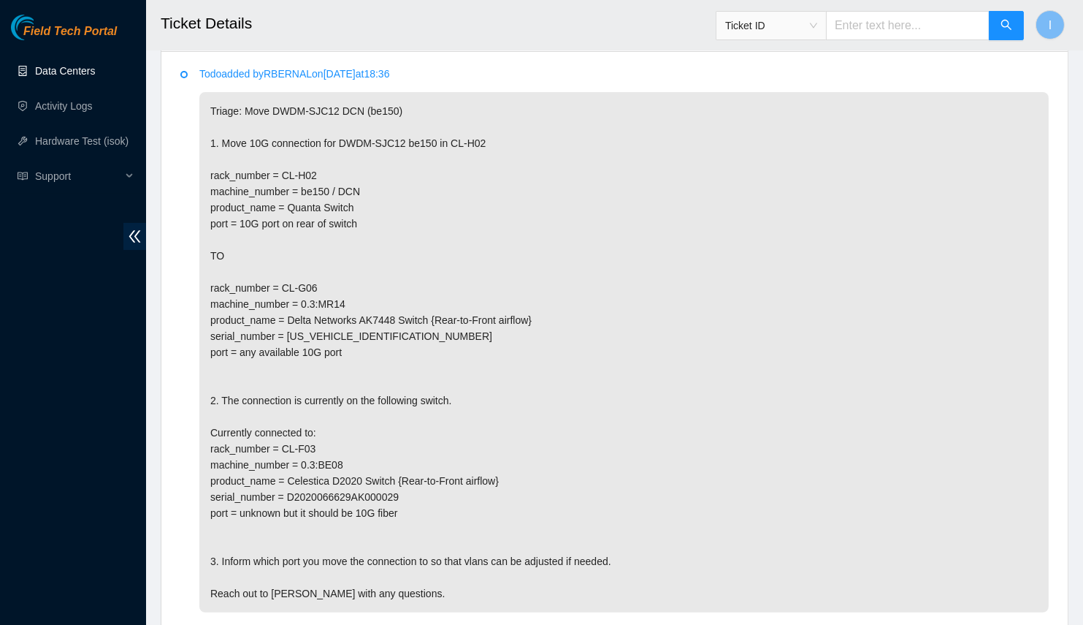
click at [385, 258] on p "Triage: Move DWDM-SJC12 DCN (be150) 1. Move 10G connection for DWDM-SJC12 be150…" at bounding box center [624, 352] width 850 height 520
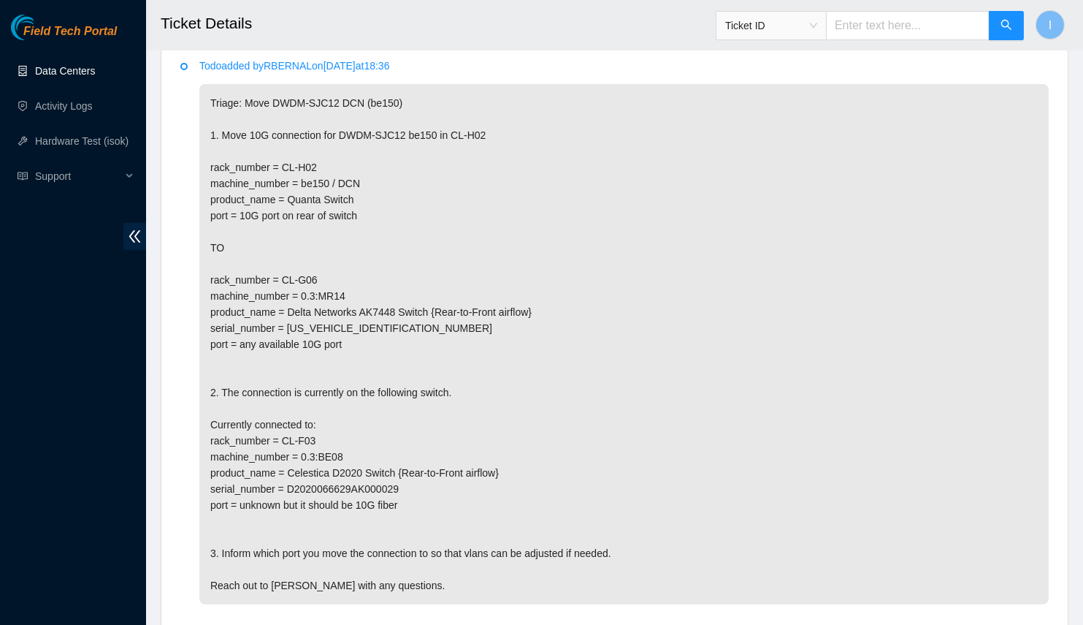
scroll to position [607, 0]
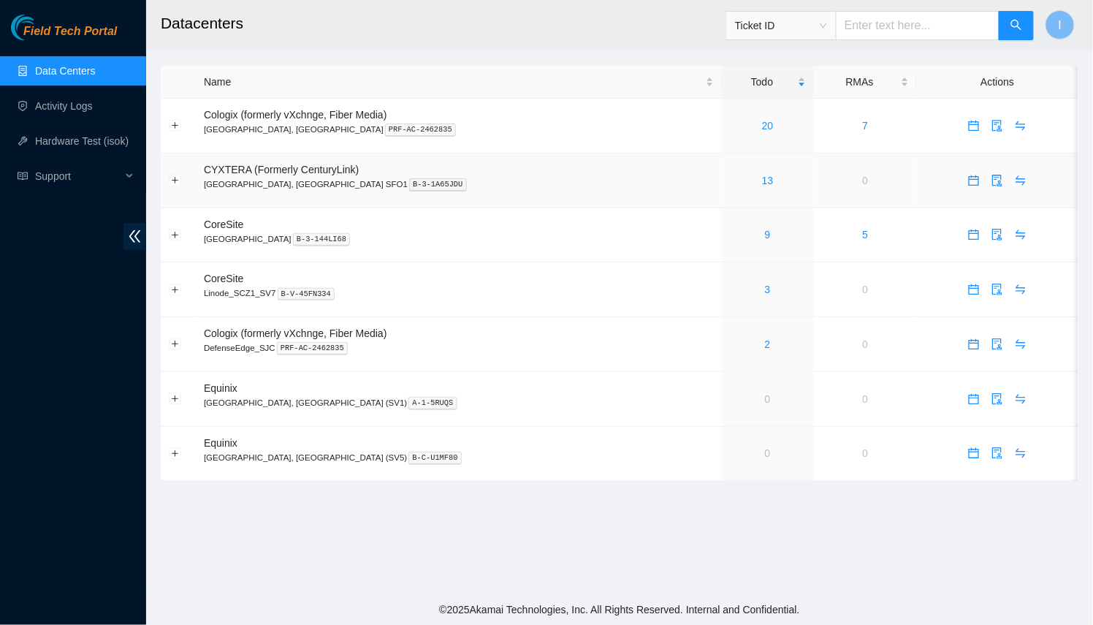
click at [730, 184] on div "13" at bounding box center [768, 180] width 76 height 16
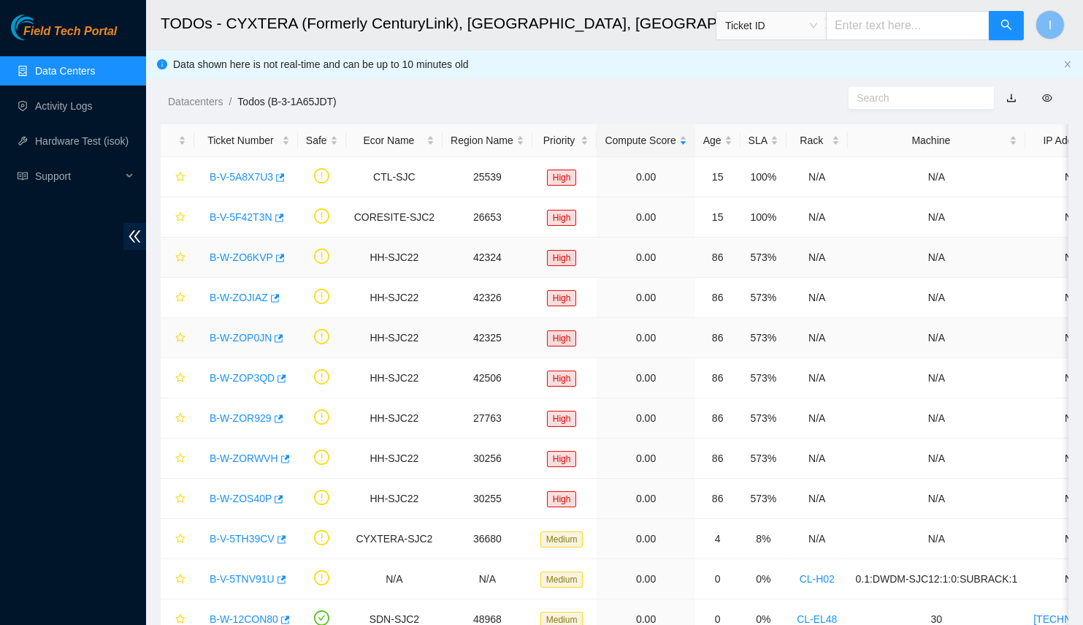
scroll to position [104, 0]
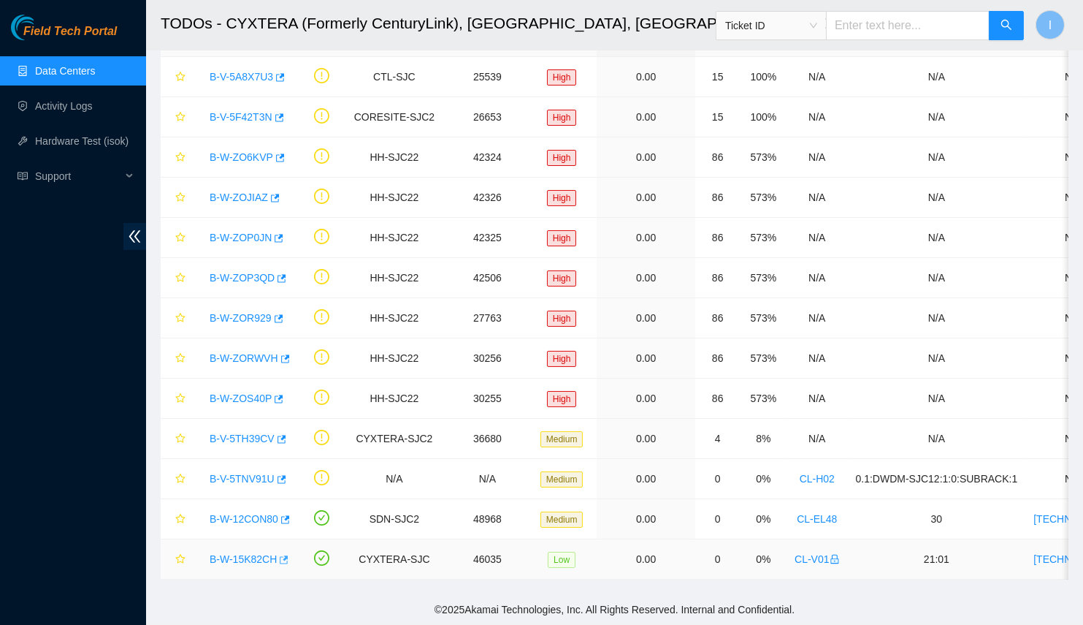
click at [278, 554] on icon "button" at bounding box center [283, 559] width 10 height 10
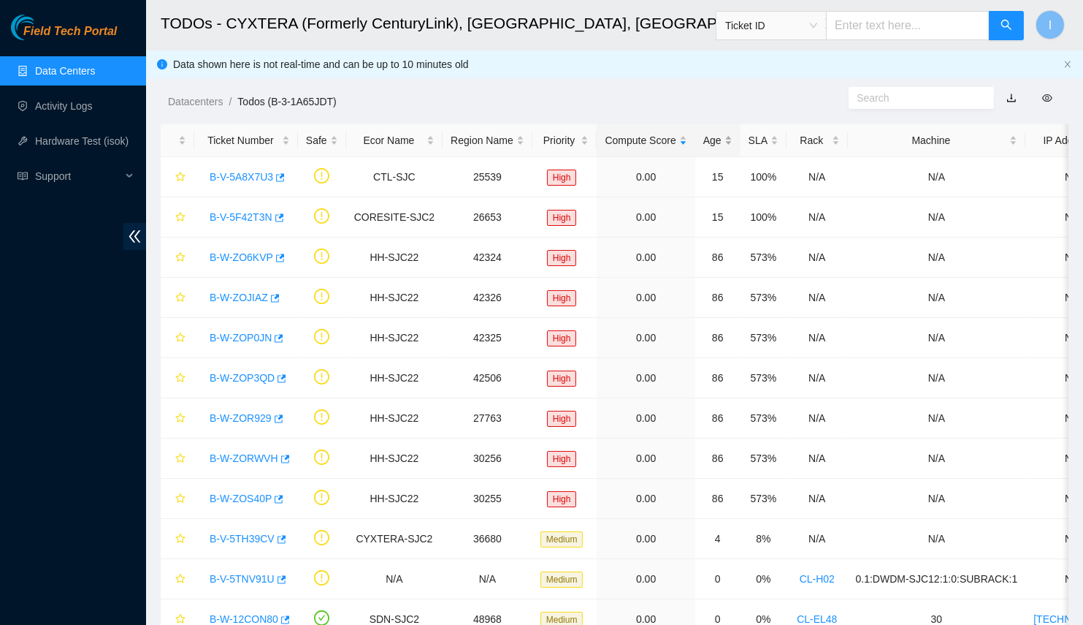
click at [703, 141] on div "Age" at bounding box center [717, 140] width 29 height 16
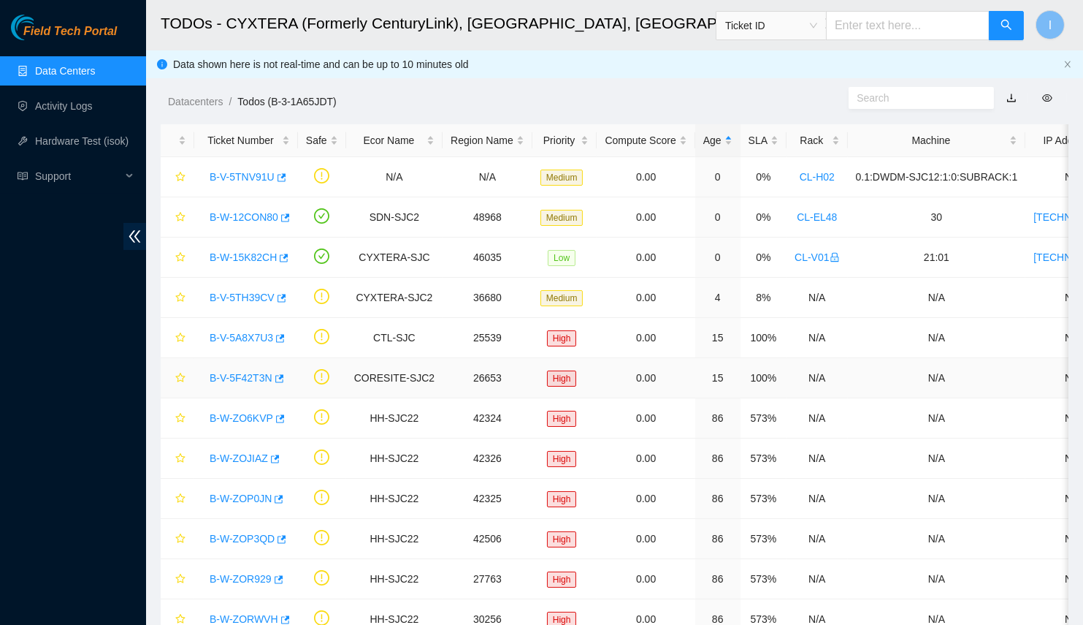
click at [240, 377] on link "B-V-5F42T3N" at bounding box center [241, 378] width 63 height 12
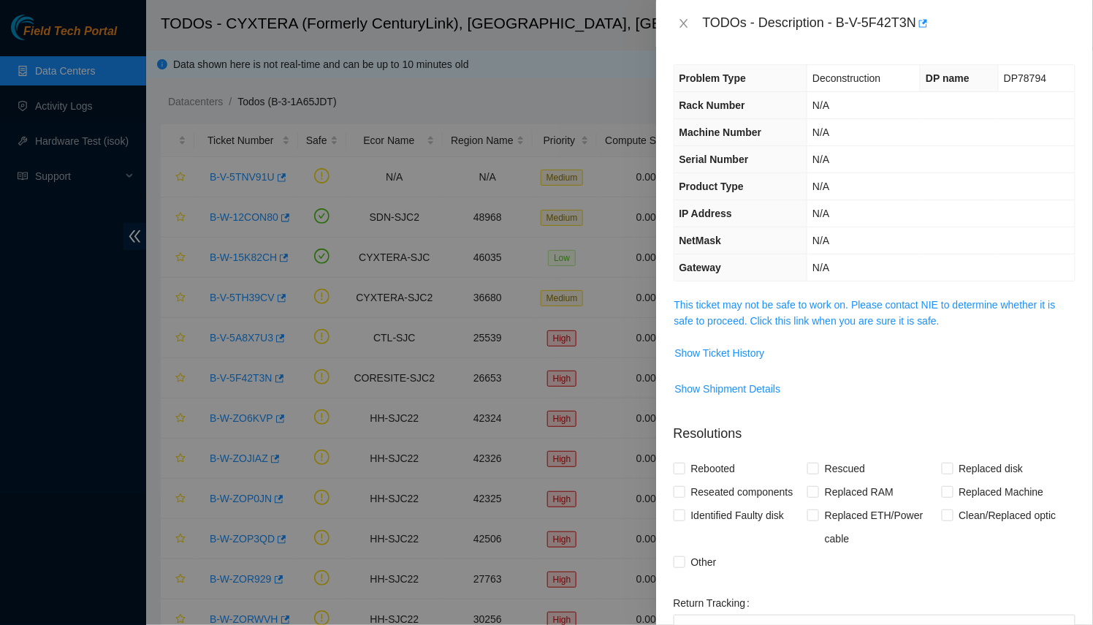
click at [782, 290] on div "Problem Type Deconstruction DP name DP78794 Rack Number N/A Machine Number N/A …" at bounding box center [874, 336] width 437 height 578
click at [783, 313] on link "This ticket may not be safe to work on. Please contact NIE to determine whether…" at bounding box center [864, 313] width 381 height 28
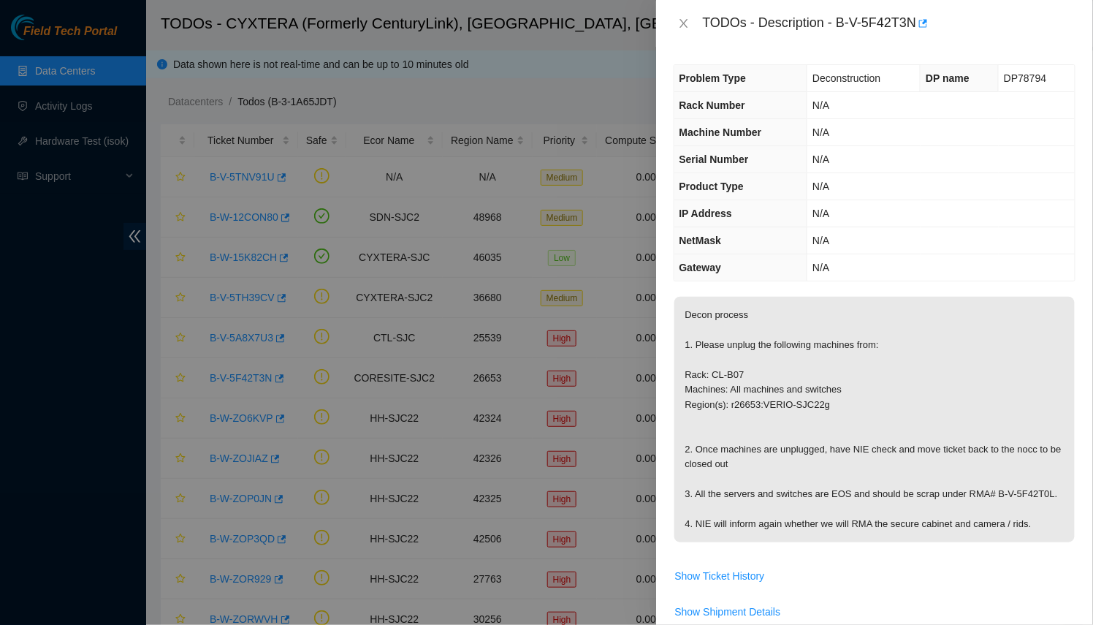
click at [444, 218] on div at bounding box center [546, 312] width 1093 height 625
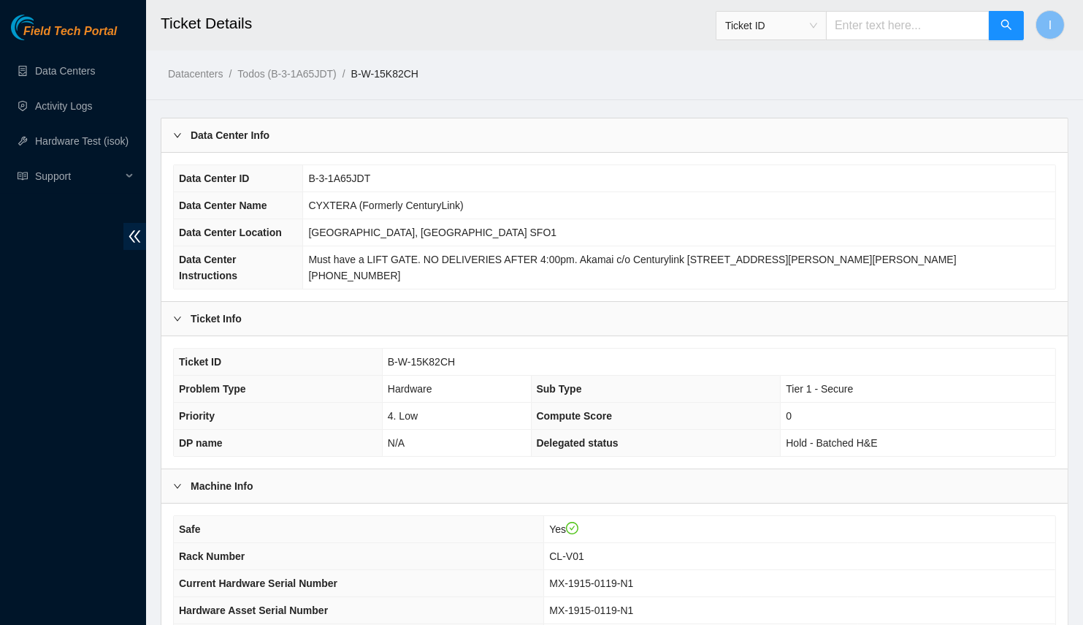
click at [313, 128] on main "Ticket Details Ticket ID I Datacenters / Todos (B-3-1A65JDT) / B-W-15K82CH / Da…" at bounding box center [614, 448] width 937 height 896
click at [315, 143] on div "Data Center Info" at bounding box center [614, 135] width 907 height 34
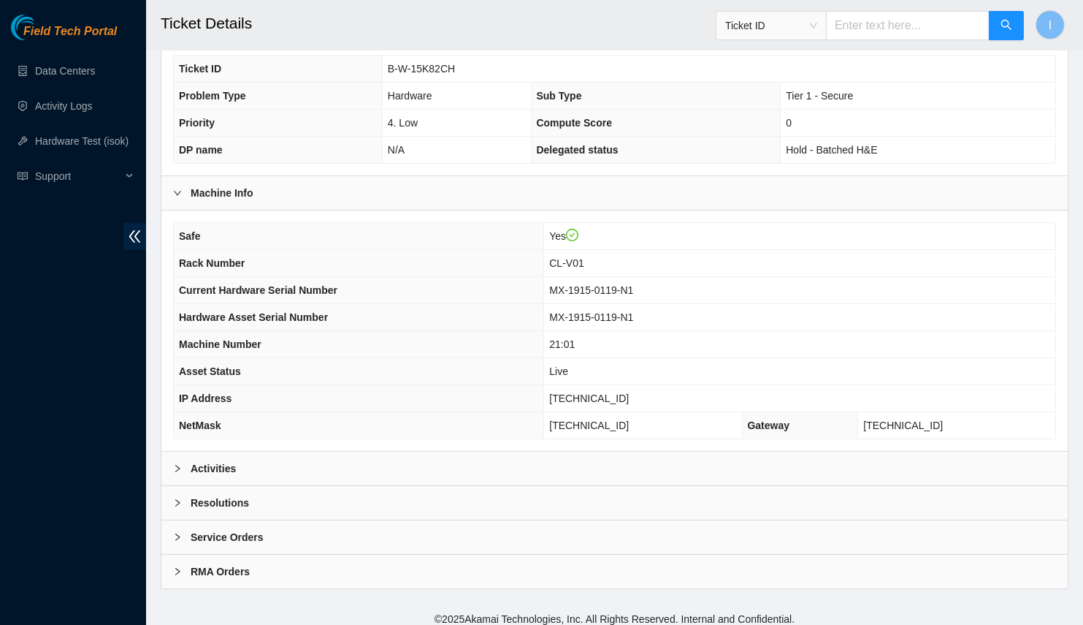
click at [306, 454] on div "Activities" at bounding box center [614, 468] width 907 height 34
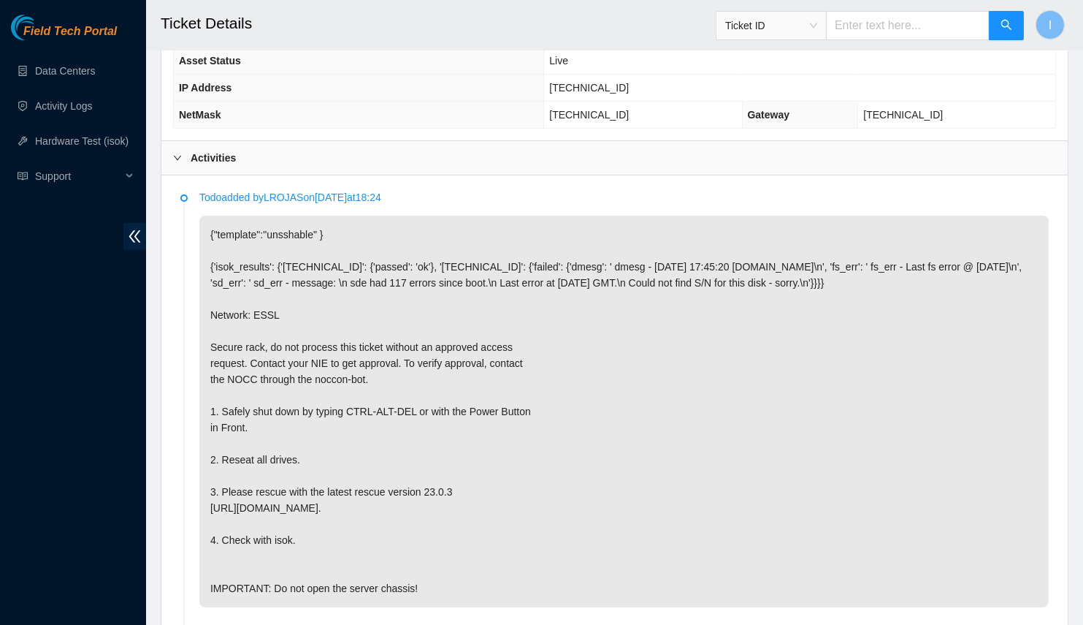
scroll to position [481, 0]
